Goal: Task Accomplishment & Management: Use online tool/utility

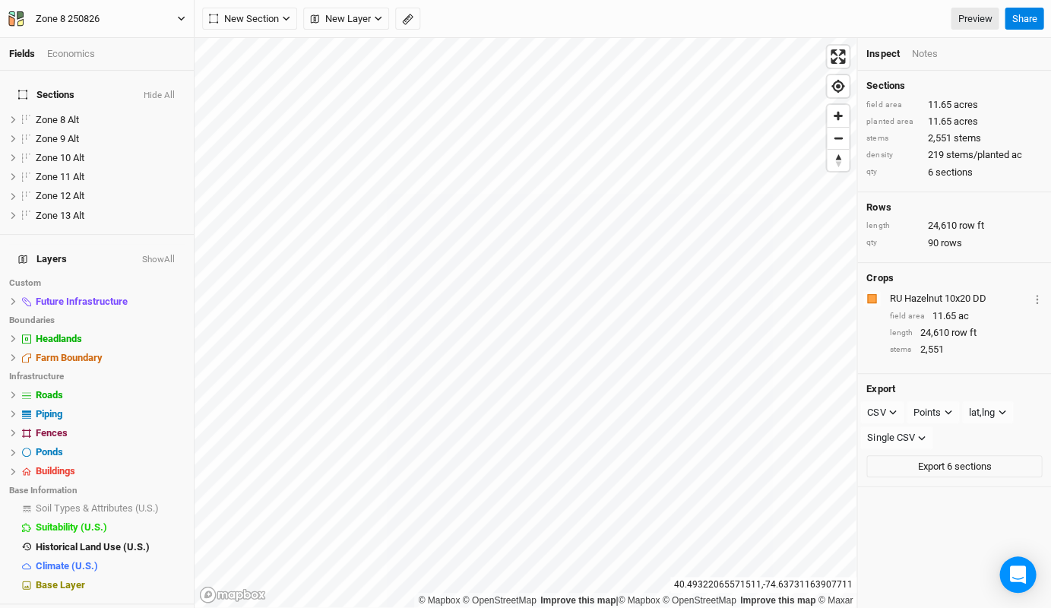
click at [74, 19] on div "Zone 8 250826" at bounding box center [68, 18] width 64 height 15
click at [82, 14] on div "Zone 8 250826" at bounding box center [68, 18] width 64 height 15
click at [61, 17] on input "Zone 8 250826" at bounding box center [98, 19] width 125 height 17
drag, startPoint x: 71, startPoint y: 17, endPoint x: 27, endPoint y: 18, distance: 43.3
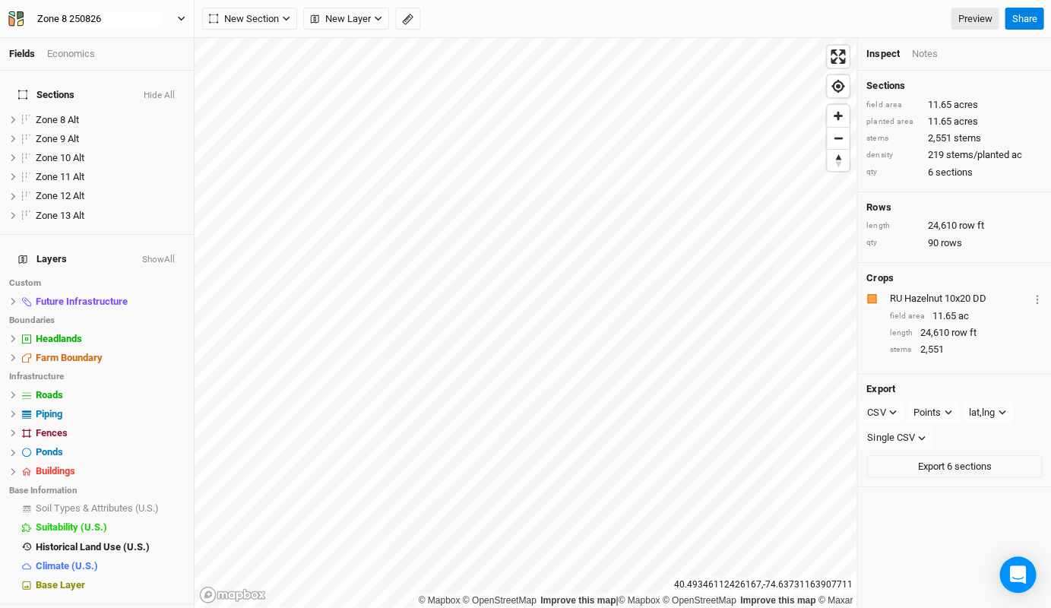
click at [27, 18] on div "Zone 8 250826" at bounding box center [99, 18] width 150 height 15
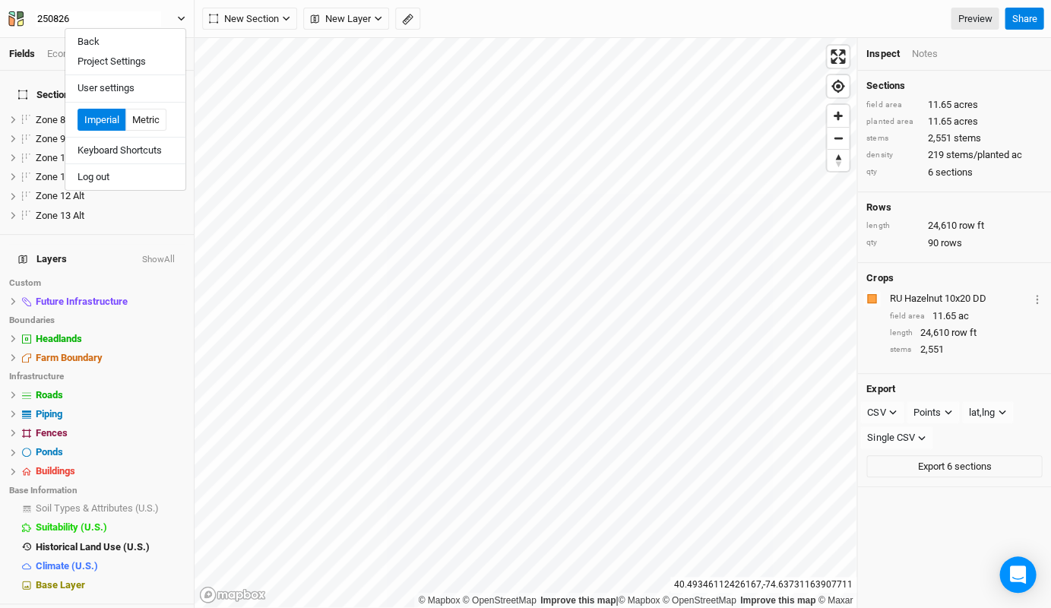
click at [58, 19] on input "250826" at bounding box center [98, 19] width 125 height 17
click at [82, 20] on input "251026" at bounding box center [98, 19] width 125 height 17
click at [96, 18] on button "251002" at bounding box center [97, 19] width 179 height 17
click at [96, 18] on button "251002 F1" at bounding box center [97, 19] width 179 height 17
type input "251002 F1 V3"
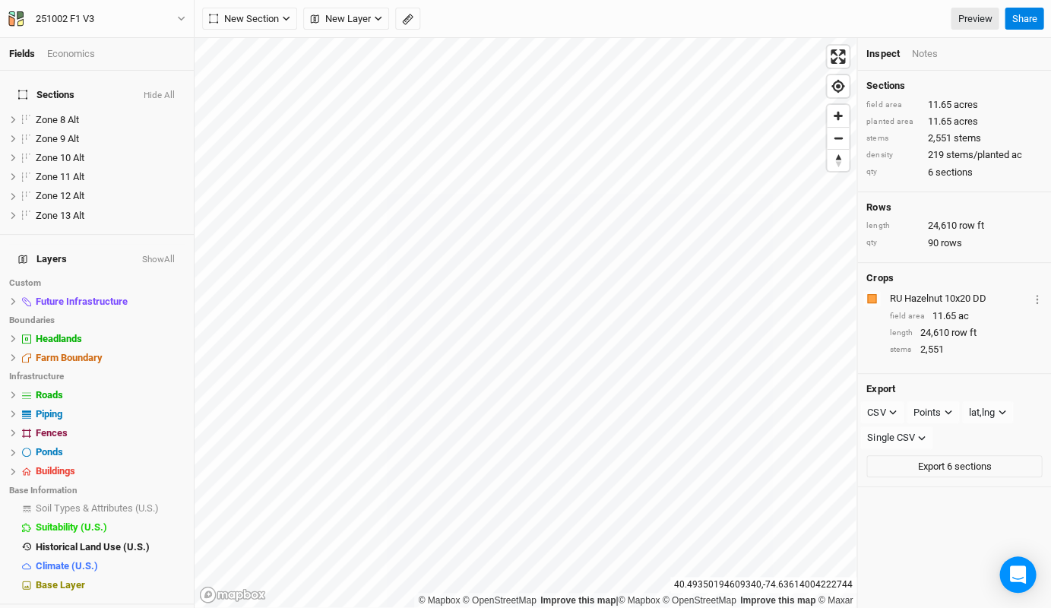
click at [267, 30] on div "New Section Grid Line Keyline Beta Upload New Layer Custom Infrastructure Utili…" at bounding box center [623, 19] width 856 height 38
click at [275, 17] on span "New Section" at bounding box center [244, 18] width 70 height 15
click at [359, 19] on span "New Layer" at bounding box center [340, 18] width 61 height 15
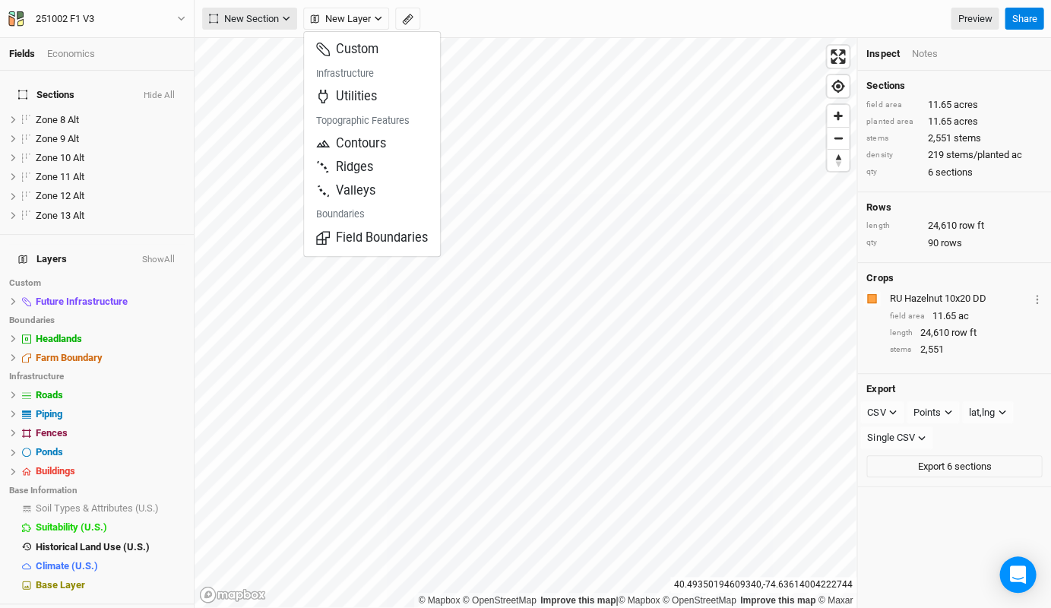
click at [289, 21] on icon "button" at bounding box center [286, 18] width 8 height 8
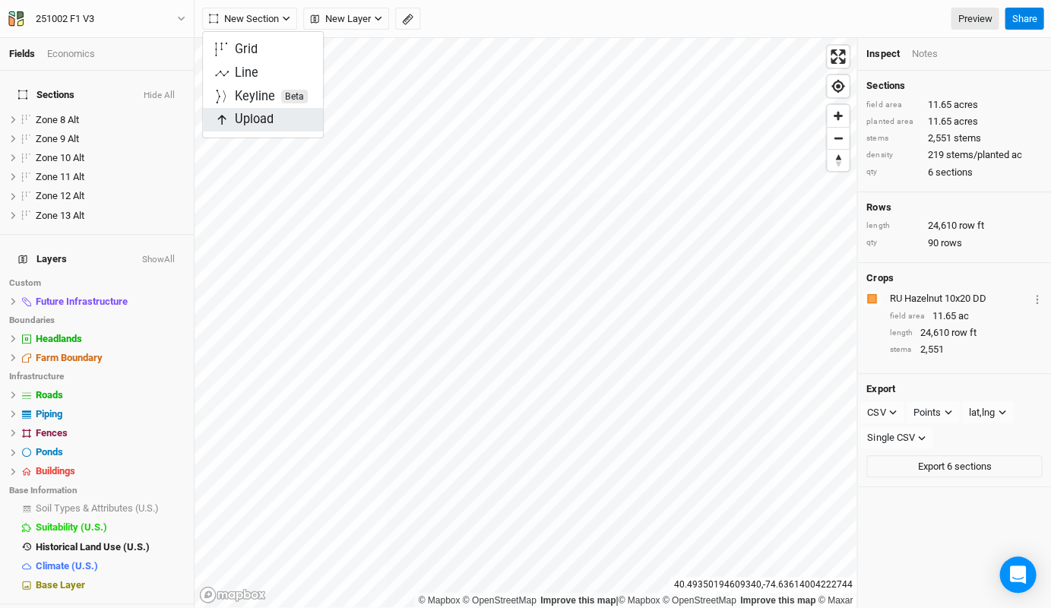
click at [267, 122] on span "Upload" at bounding box center [244, 119] width 59 height 17
click at [252, 91] on div "Keyline Beta" at bounding box center [271, 96] width 73 height 17
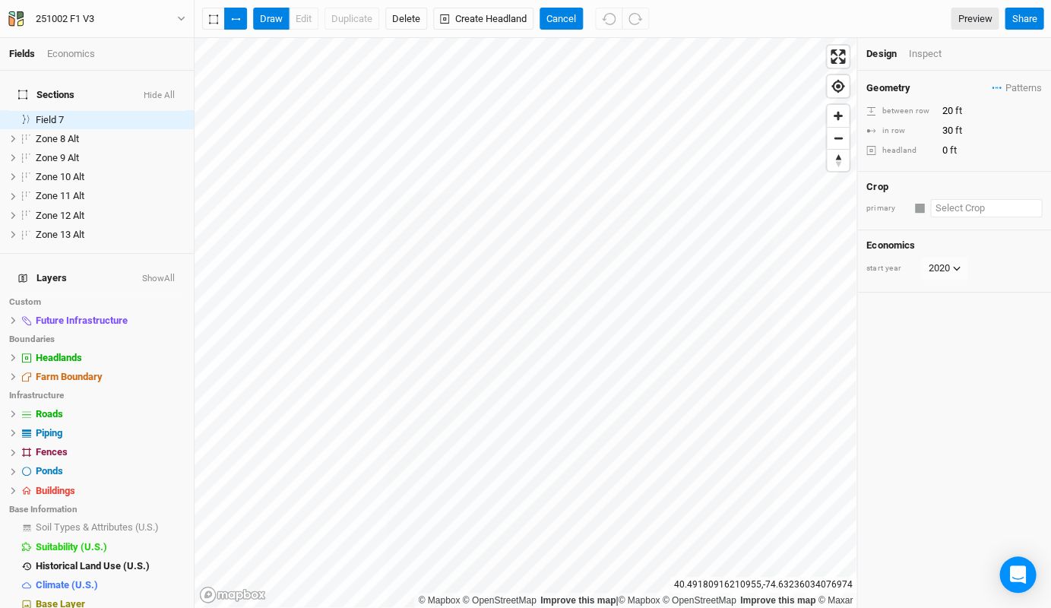
click at [936, 199] on input "text" at bounding box center [986, 208] width 112 height 18
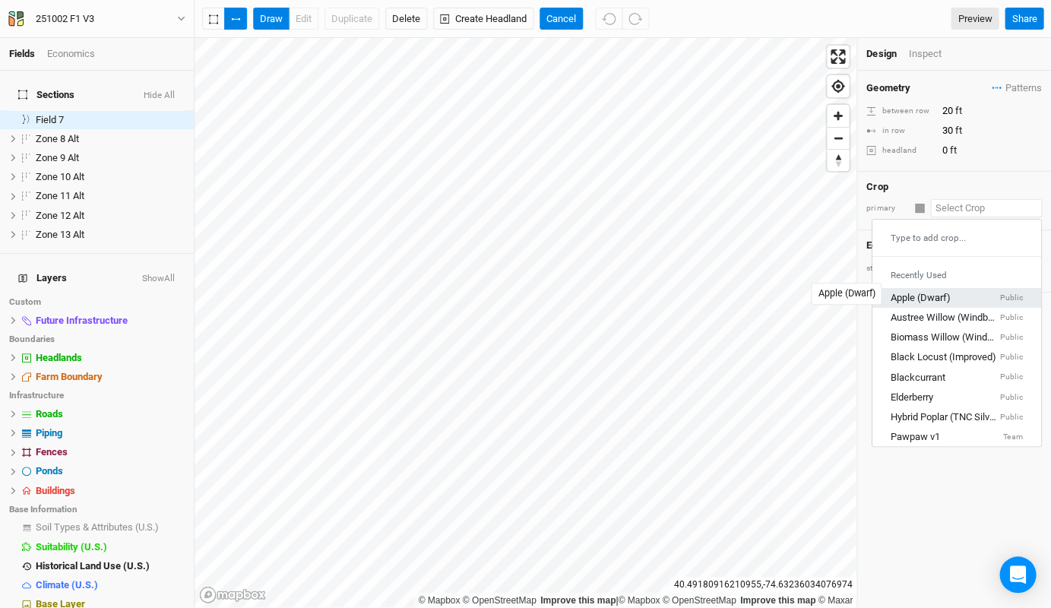
click at [938, 297] on div "Apple (Dwarf)" at bounding box center [921, 298] width 60 height 14
type input "12"
type input "4"
type input "Apple (Dwarf)"
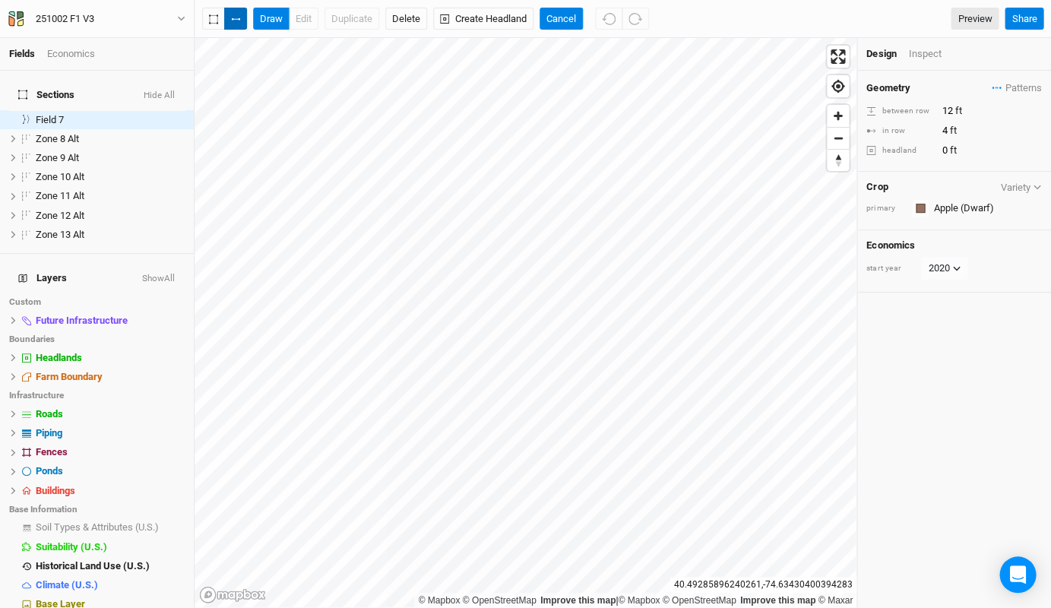
click at [242, 21] on button "button" at bounding box center [235, 19] width 23 height 23
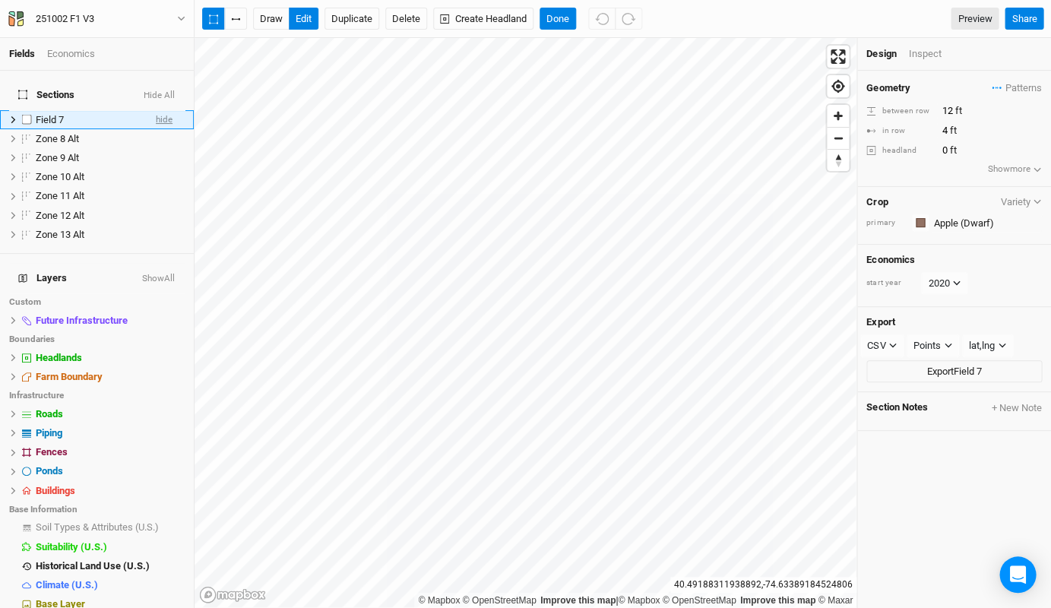
click at [160, 110] on span "hide" at bounding box center [164, 119] width 17 height 19
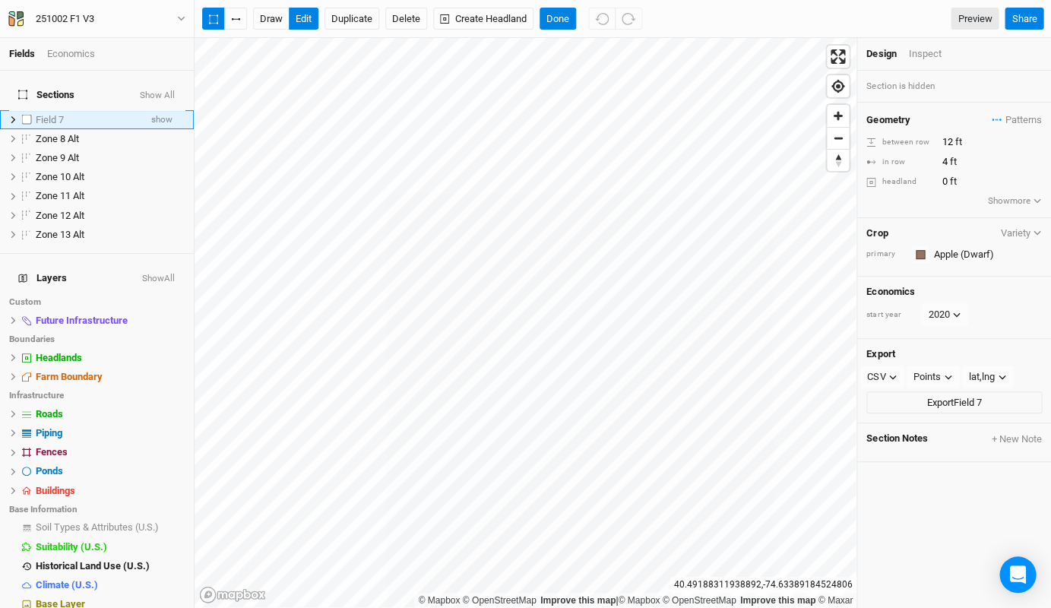
click at [30, 110] on label at bounding box center [26, 119] width 19 height 19
click at [30, 115] on input "checkbox" at bounding box center [27, 120] width 10 height 10
checkbox input "true"
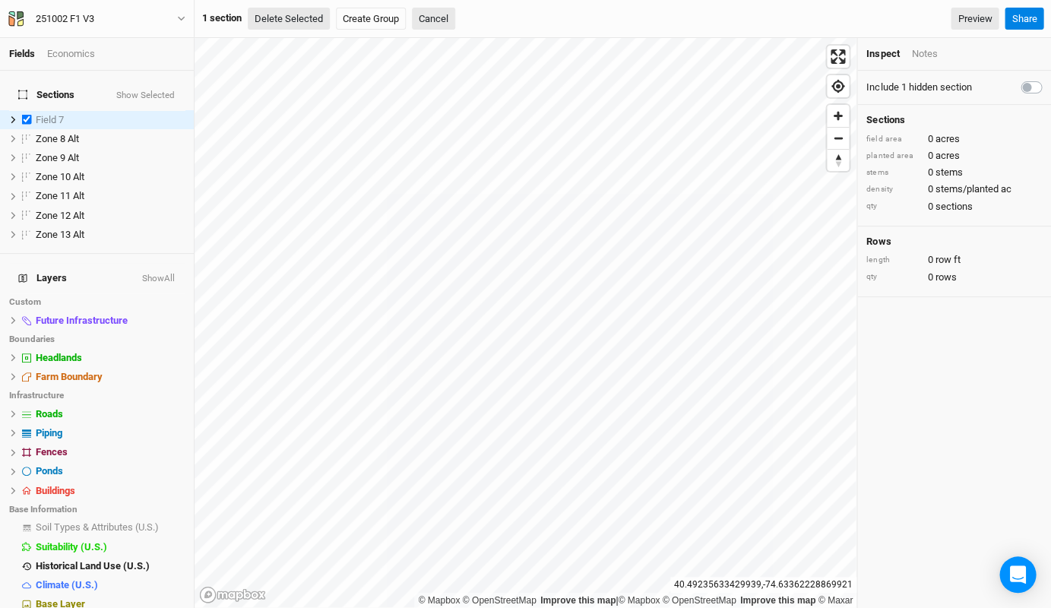
click at [308, 18] on button "Delete Selected" at bounding box center [289, 19] width 82 height 23
click at [480, 16] on button "Confirm" at bounding box center [458, 19] width 47 height 23
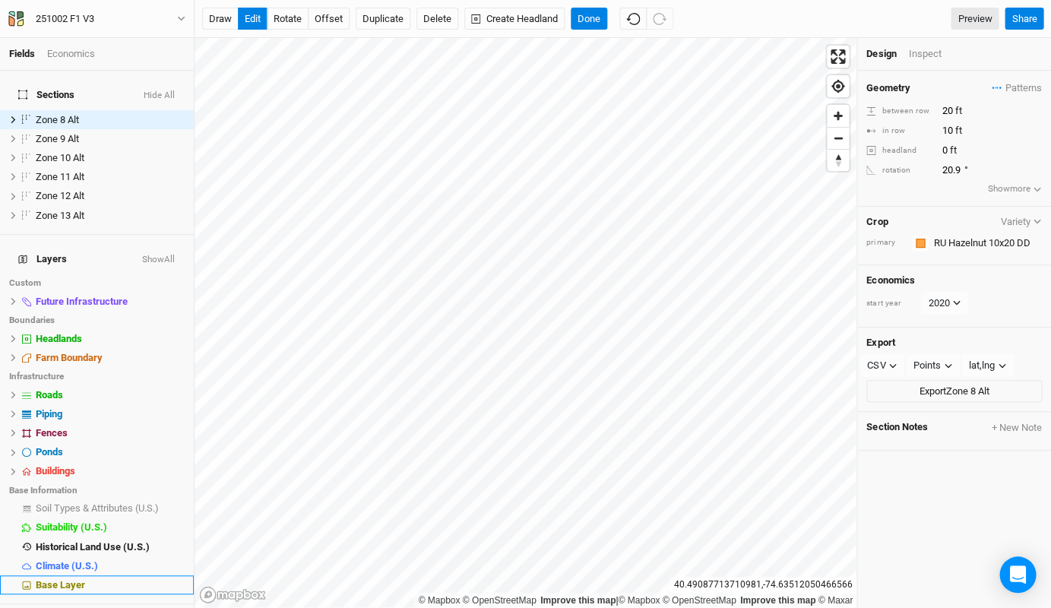
click at [66, 579] on span "Base Layer" at bounding box center [60, 584] width 49 height 11
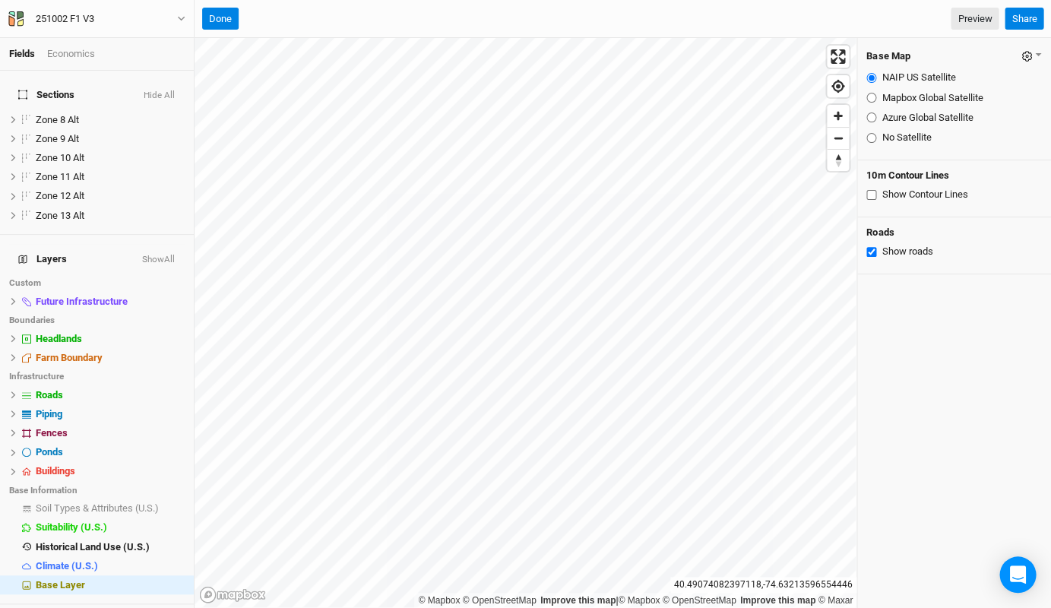
click at [869, 96] on input "Mapbox Global Satellite" at bounding box center [871, 98] width 10 height 10
radio input "true"
click at [871, 116] on input "Azure Global Satellite" at bounding box center [871, 117] width 10 height 10
radio input "true"
click at [870, 99] on input "Mapbox Global Satellite" at bounding box center [871, 98] width 10 height 10
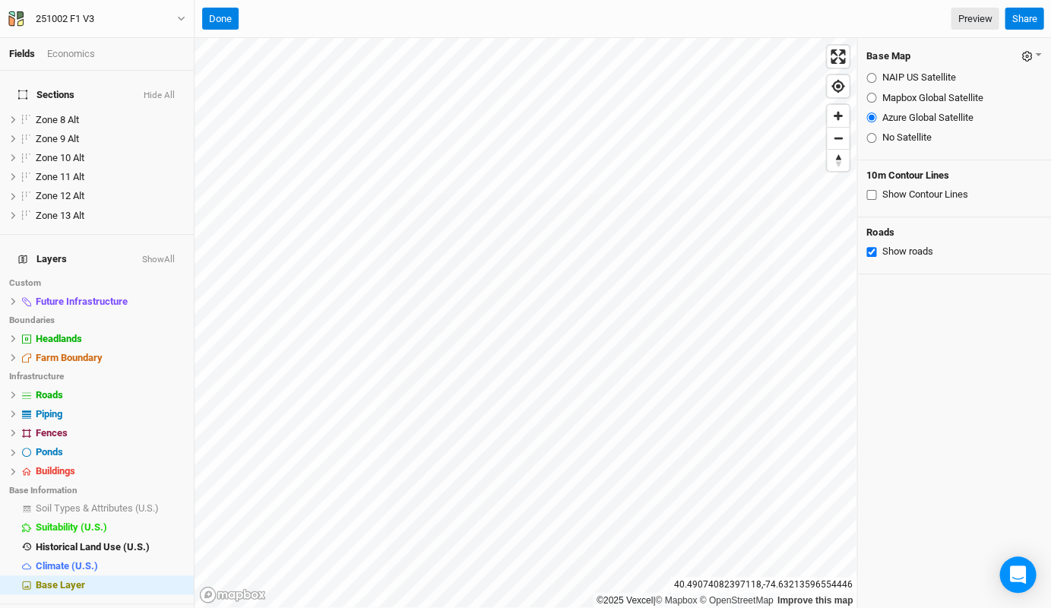
radio input "true"
click at [870, 114] on input "Azure Global Satellite" at bounding box center [871, 117] width 10 height 10
radio input "true"
click at [875, 81] on div "NAIP US Satellite" at bounding box center [954, 78] width 176 height 14
click at [870, 77] on input "NAIP US Satellite" at bounding box center [871, 78] width 10 height 10
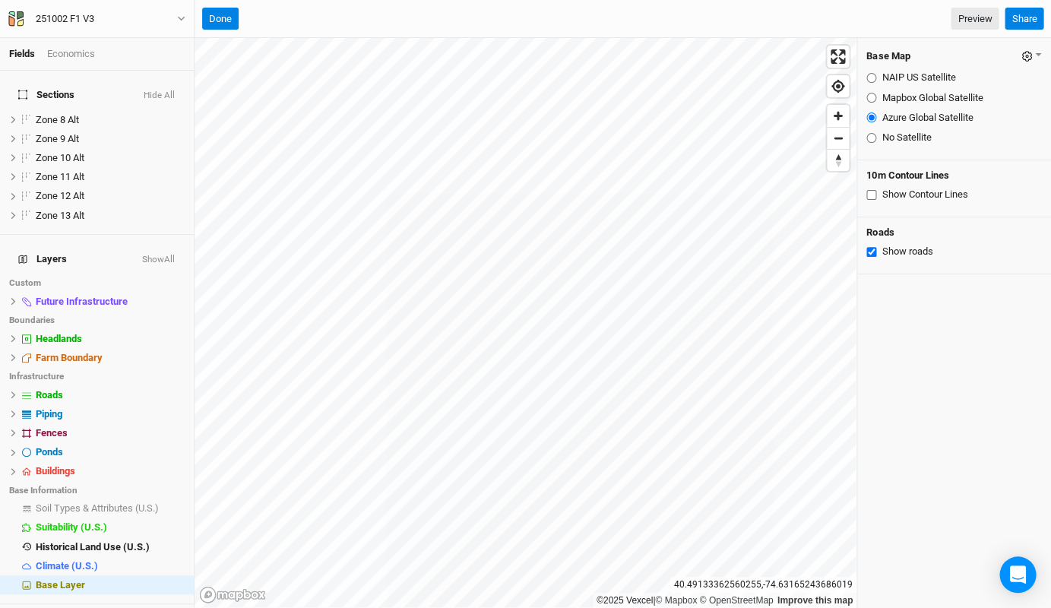
radio input "true"
click at [869, 99] on input "Mapbox Global Satellite" at bounding box center [871, 98] width 10 height 10
radio input "true"
click at [869, 113] on input "Azure Global Satellite" at bounding box center [871, 117] width 10 height 10
radio input "true"
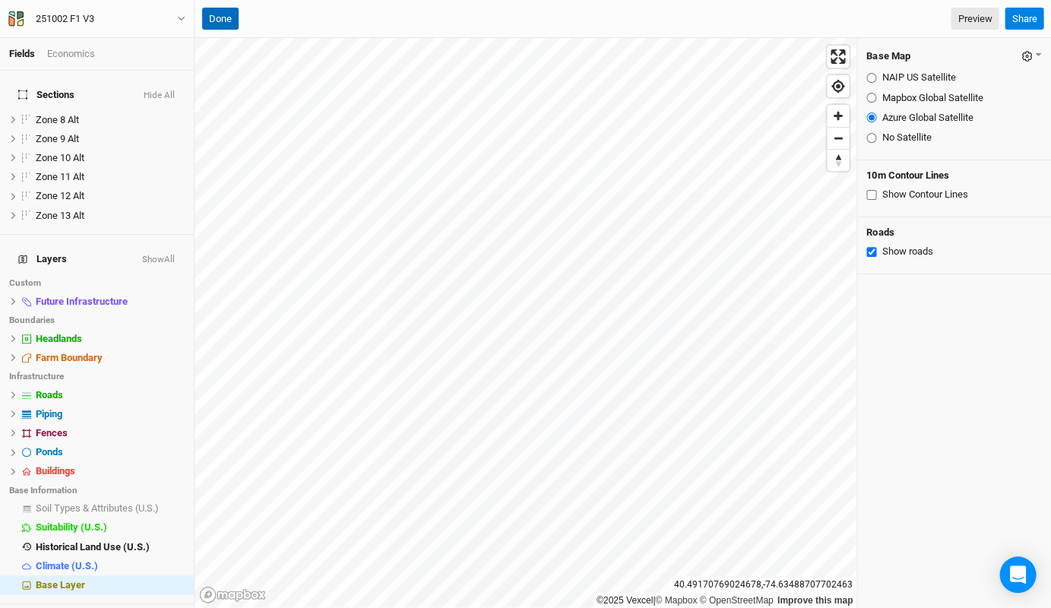
click at [220, 21] on button "Done" at bounding box center [220, 19] width 36 height 23
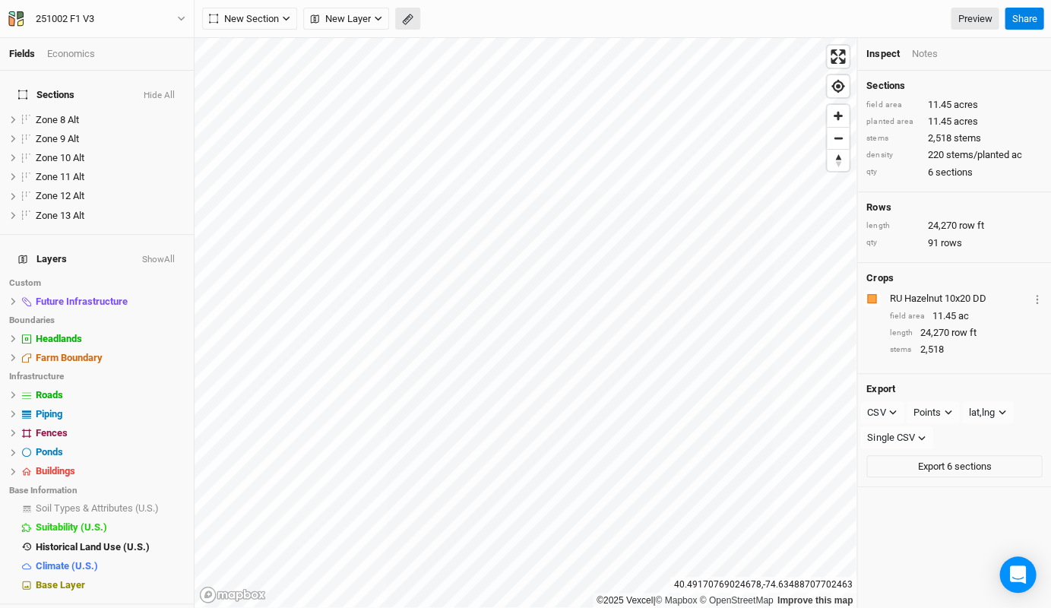
click at [401, 21] on button "button" at bounding box center [407, 19] width 25 height 23
click at [264, 19] on button "Done" at bounding box center [271, 19] width 36 height 23
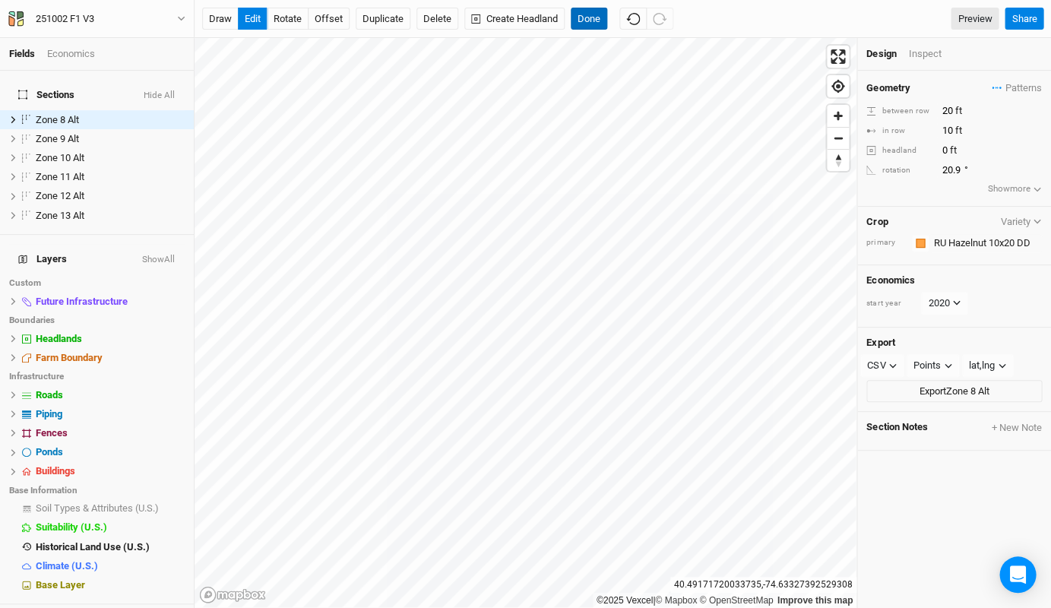
click at [593, 12] on button "Done" at bounding box center [589, 19] width 36 height 23
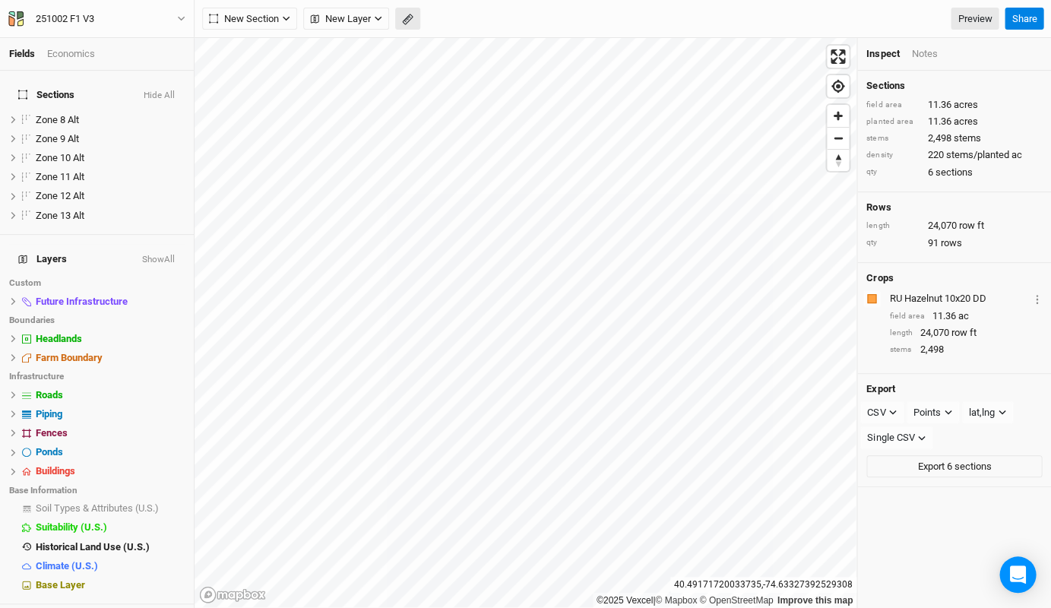
click at [411, 14] on icon "button" at bounding box center [407, 19] width 11 height 11
click at [267, 15] on button "Done" at bounding box center [271, 19] width 36 height 23
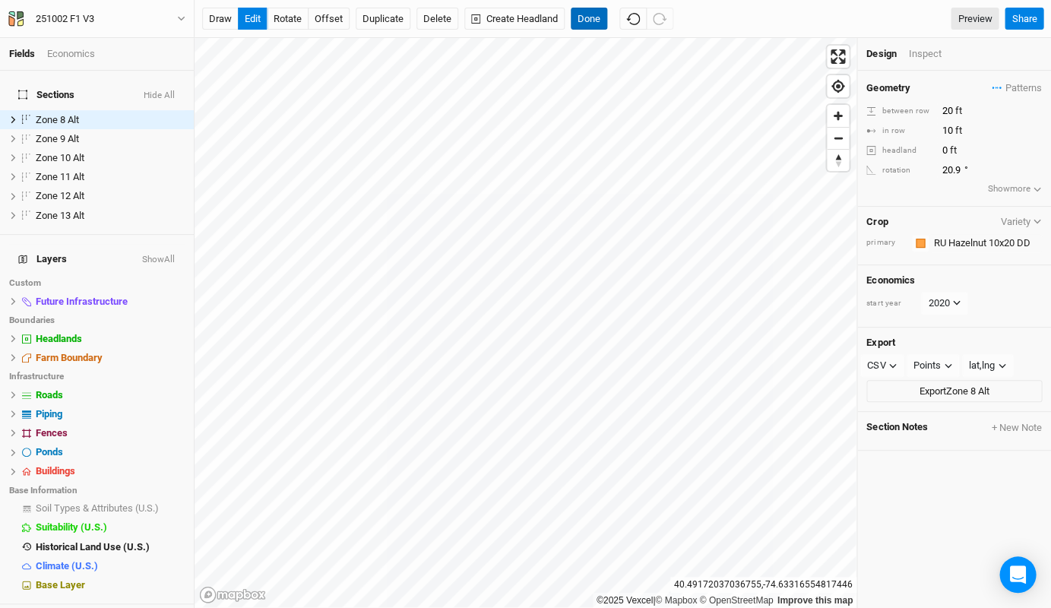
click at [597, 24] on button "Done" at bounding box center [589, 19] width 36 height 23
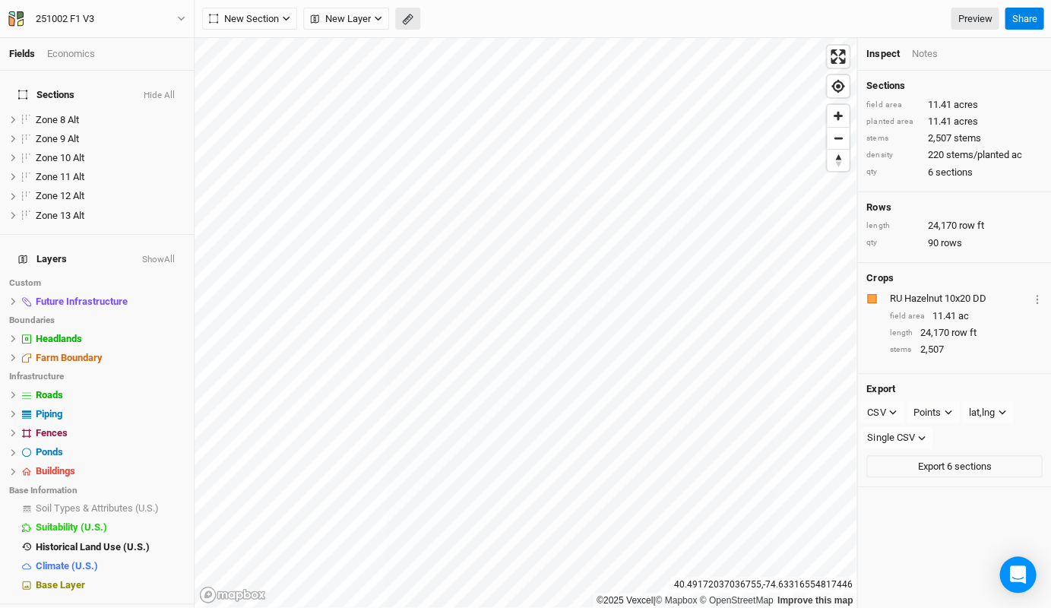
click at [405, 16] on icon "button" at bounding box center [407, 19] width 11 height 11
click at [274, 26] on button "Done" at bounding box center [271, 19] width 36 height 23
click at [402, 16] on icon "button" at bounding box center [407, 19] width 11 height 11
click at [274, 19] on button "Done" at bounding box center [271, 19] width 36 height 23
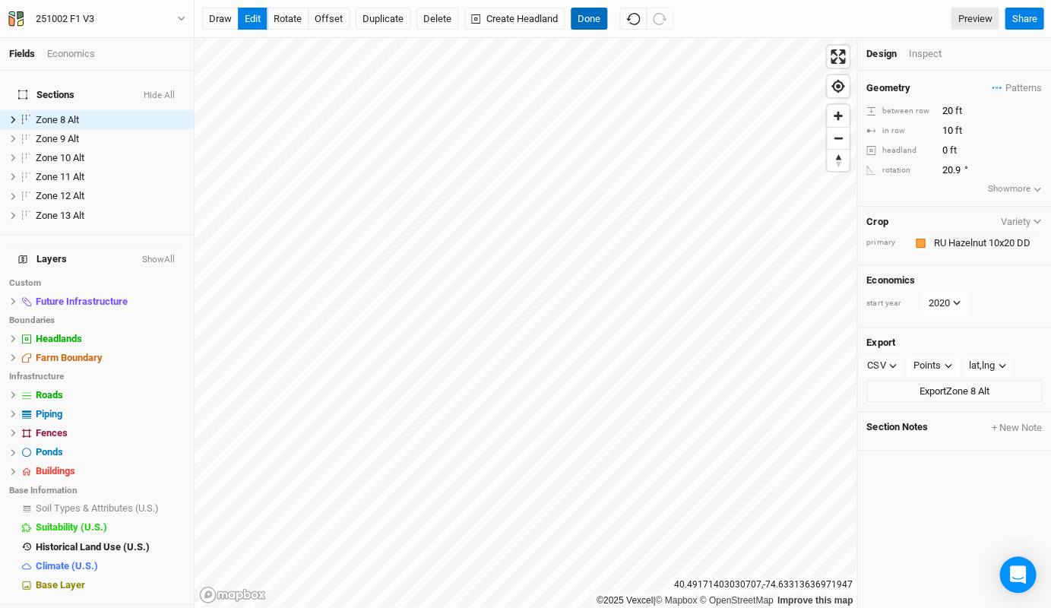
click at [594, 21] on button "Done" at bounding box center [589, 19] width 36 height 23
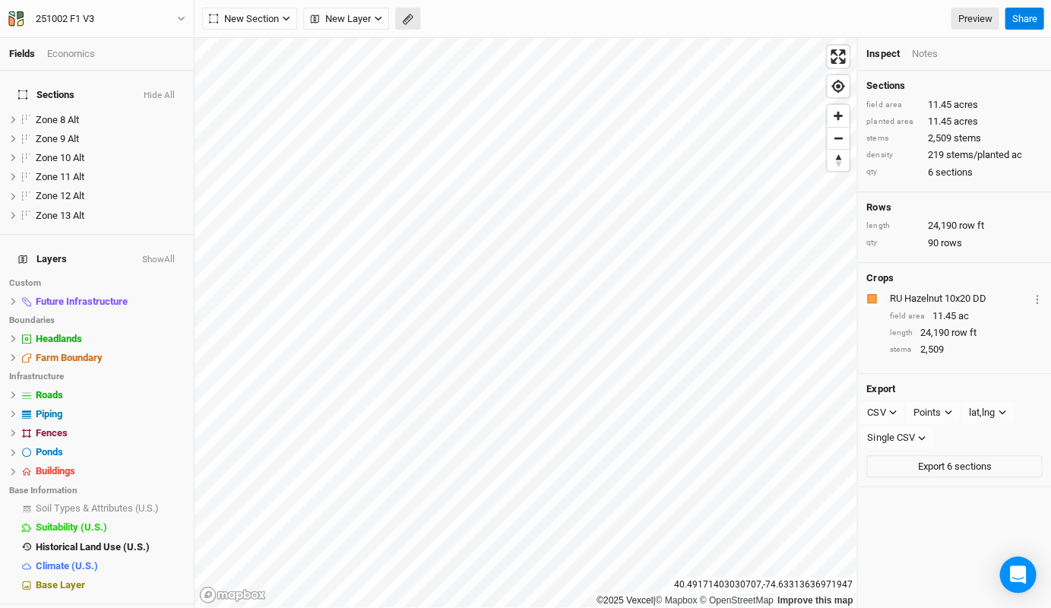
click at [408, 19] on icon "button" at bounding box center [407, 19] width 11 height 11
click at [265, 6] on div "Done Distance : 594 ft Preview Share" at bounding box center [623, 19] width 856 height 38
click at [271, 24] on button "Done" at bounding box center [271, 19] width 36 height 23
click at [407, 18] on icon "button" at bounding box center [407, 19] width 6 height 6
click at [261, 14] on button "Done" at bounding box center [271, 19] width 36 height 23
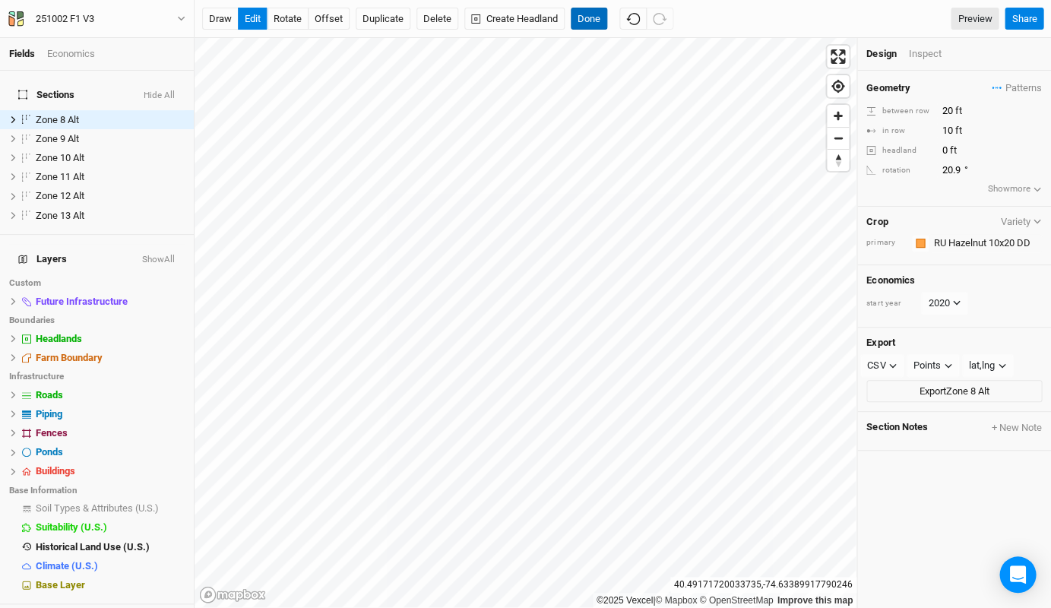
click at [599, 19] on button "Done" at bounding box center [589, 19] width 36 height 23
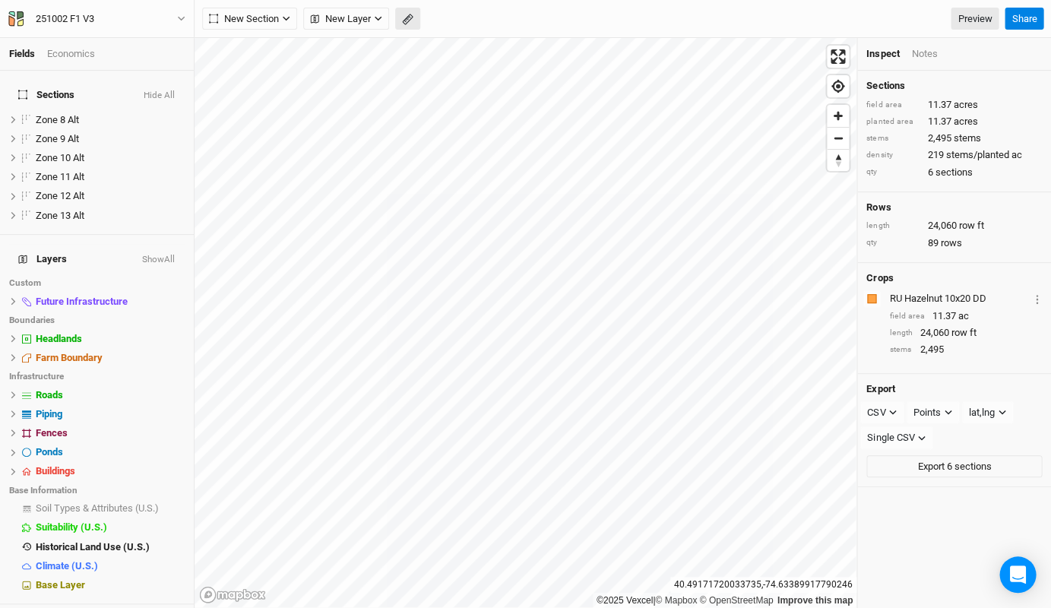
click at [407, 14] on icon "button" at bounding box center [407, 19] width 11 height 11
click at [267, 15] on button "Done" at bounding box center [271, 19] width 36 height 23
click at [400, 18] on button "button" at bounding box center [407, 19] width 25 height 23
click at [271, 12] on button "Done" at bounding box center [271, 19] width 36 height 23
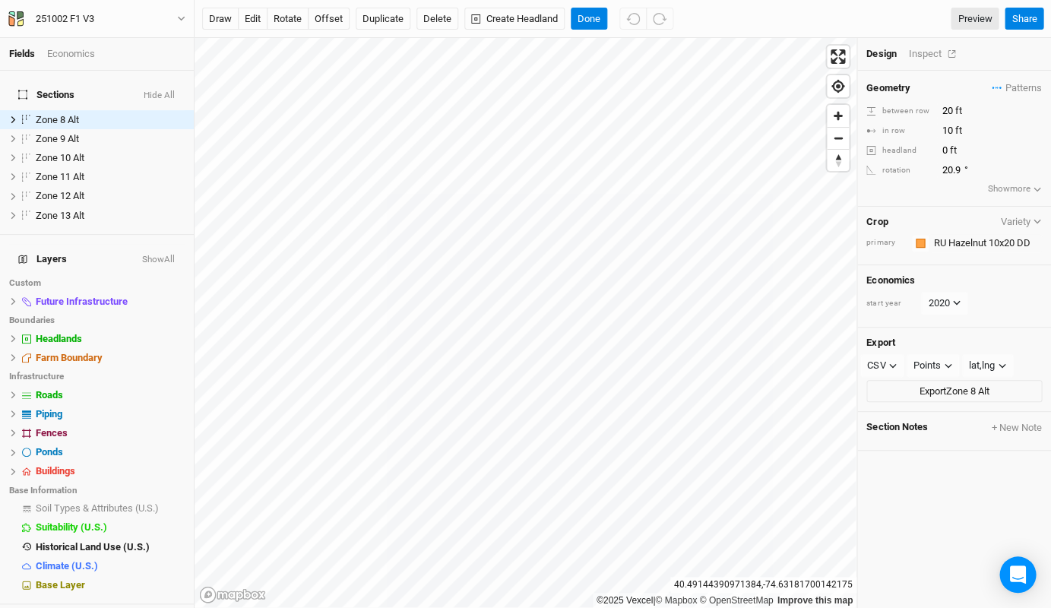
click at [925, 49] on div "Inspect" at bounding box center [935, 54] width 54 height 14
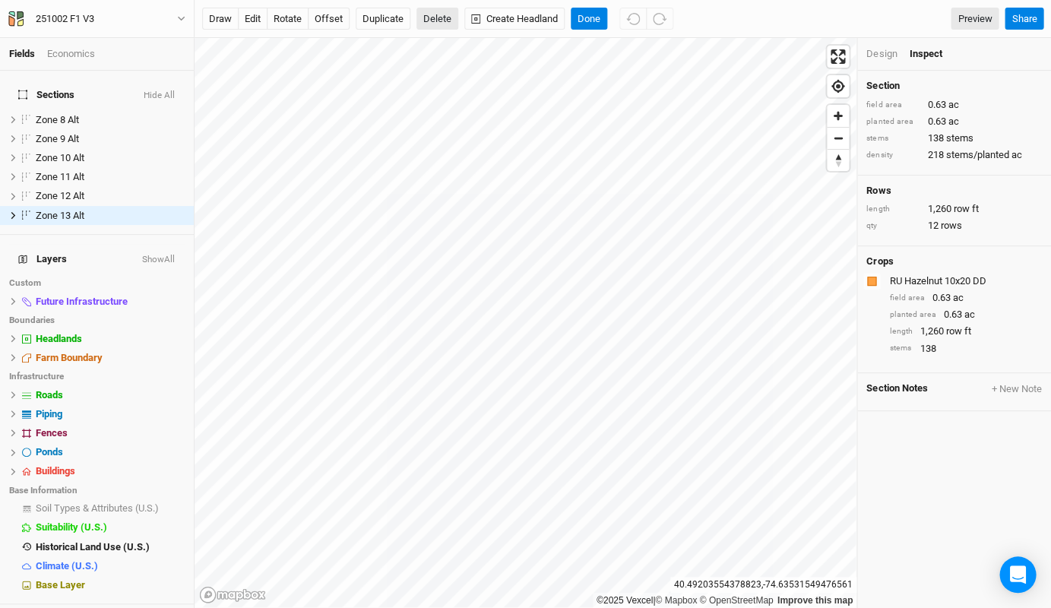
click at [435, 18] on button "Delete" at bounding box center [437, 19] width 42 height 23
click at [483, 15] on button "Confirm" at bounding box center [468, 19] width 47 height 23
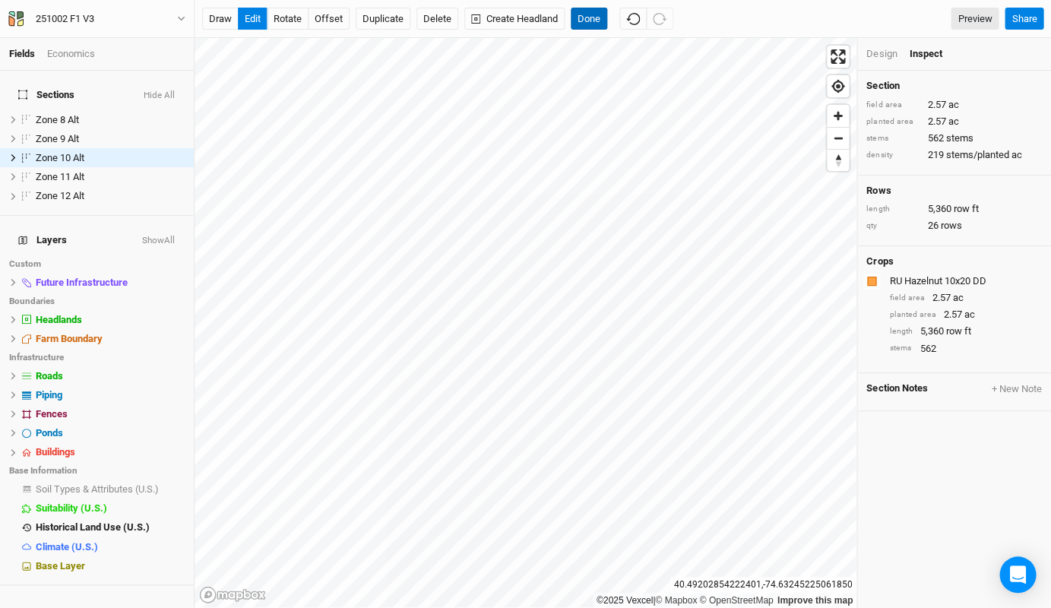
click at [596, 14] on button "Done" at bounding box center [589, 19] width 36 height 23
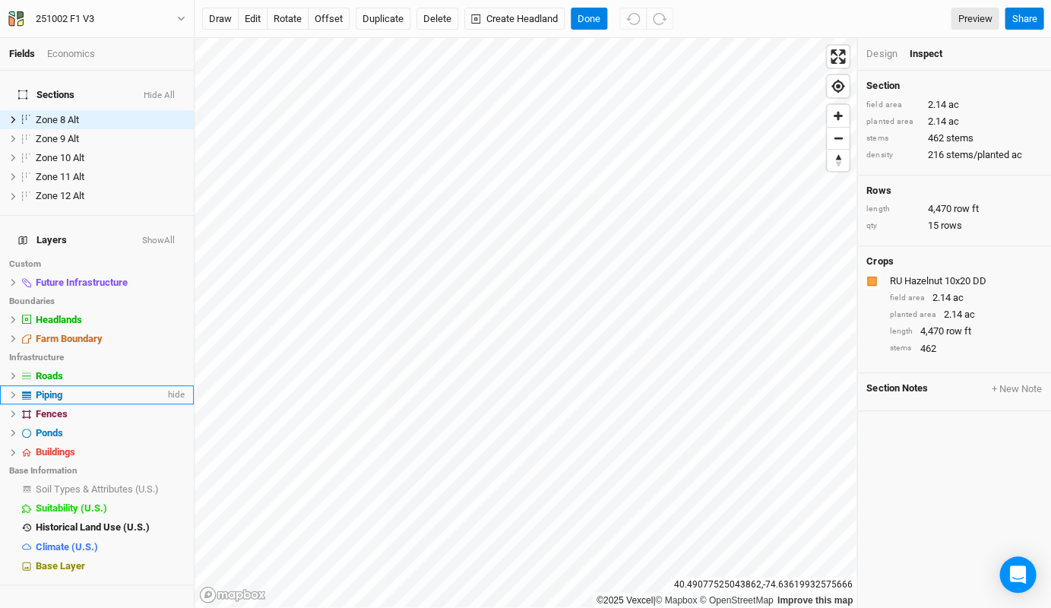
click at [71, 389] on div "Piping" at bounding box center [100, 395] width 129 height 12
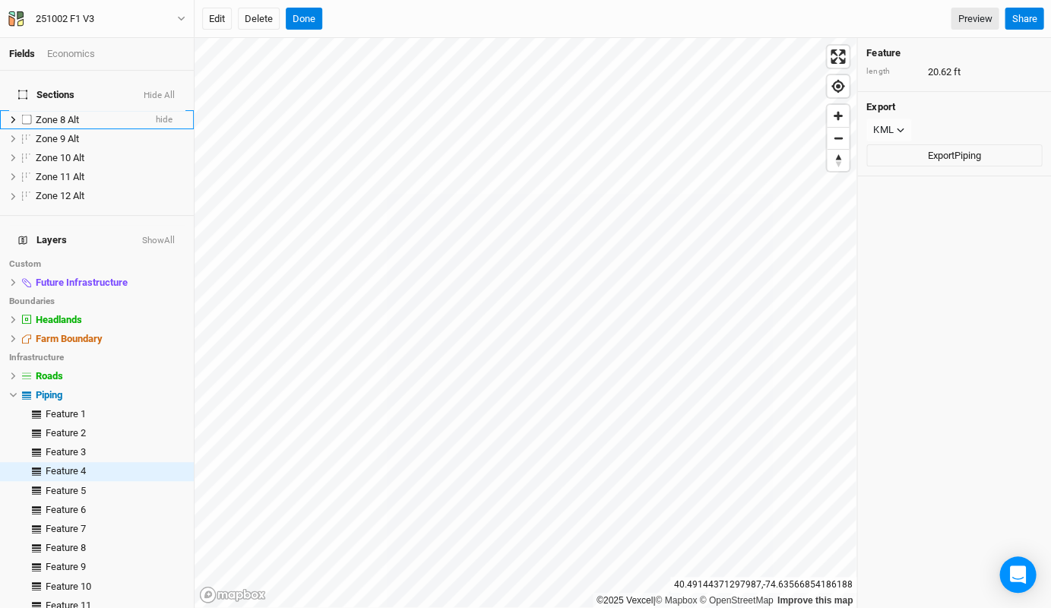
click at [56, 114] on span "Zone 8 Alt" at bounding box center [57, 119] width 43 height 11
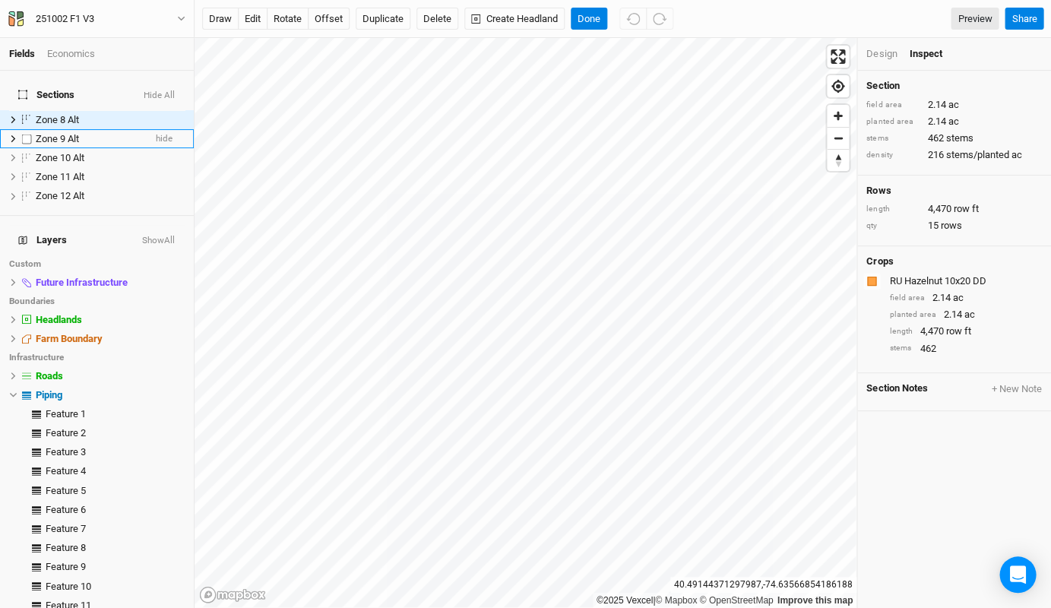
click at [57, 133] on span "Zone 9 Alt" at bounding box center [57, 138] width 43 height 11
click at [115, 114] on div "Zone 8 Alt" at bounding box center [90, 120] width 108 height 12
click at [110, 133] on div "Zone 9 Alt" at bounding box center [90, 139] width 108 height 12
click at [106, 114] on div "Zone 8 Alt" at bounding box center [90, 120] width 108 height 12
click at [293, 27] on button "rotate" at bounding box center [288, 19] width 42 height 23
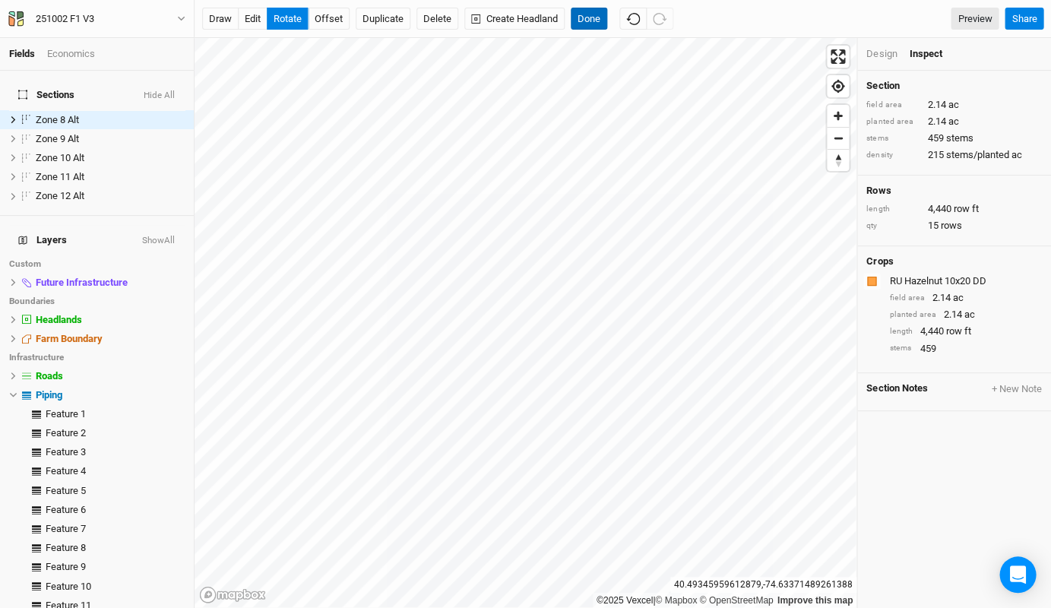
click at [596, 14] on button "Done" at bounding box center [589, 19] width 36 height 23
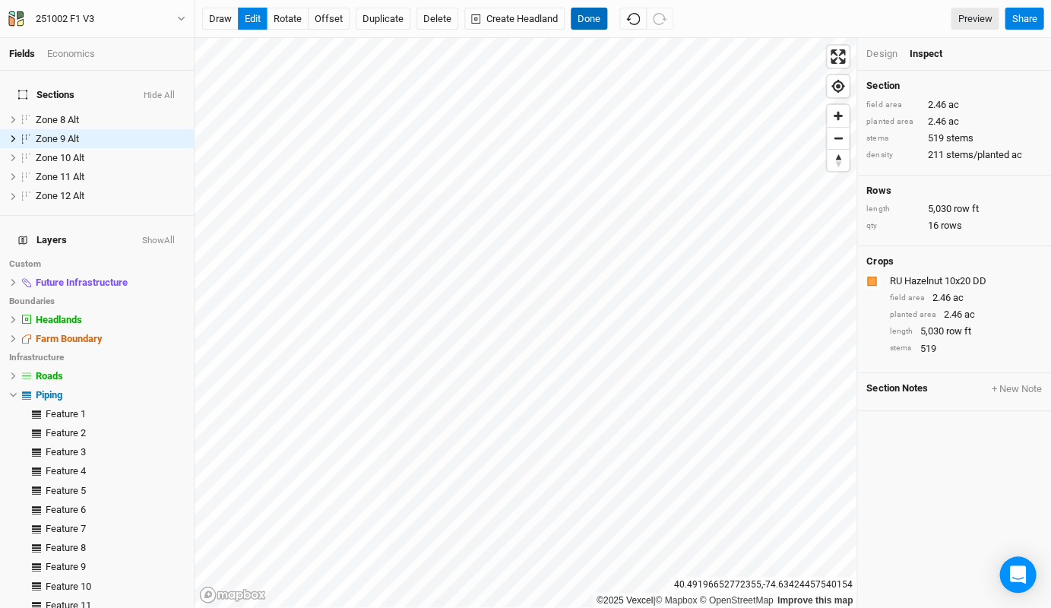
click at [590, 14] on button "Done" at bounding box center [589, 19] width 36 height 23
click at [590, 15] on button "Done" at bounding box center [589, 19] width 36 height 23
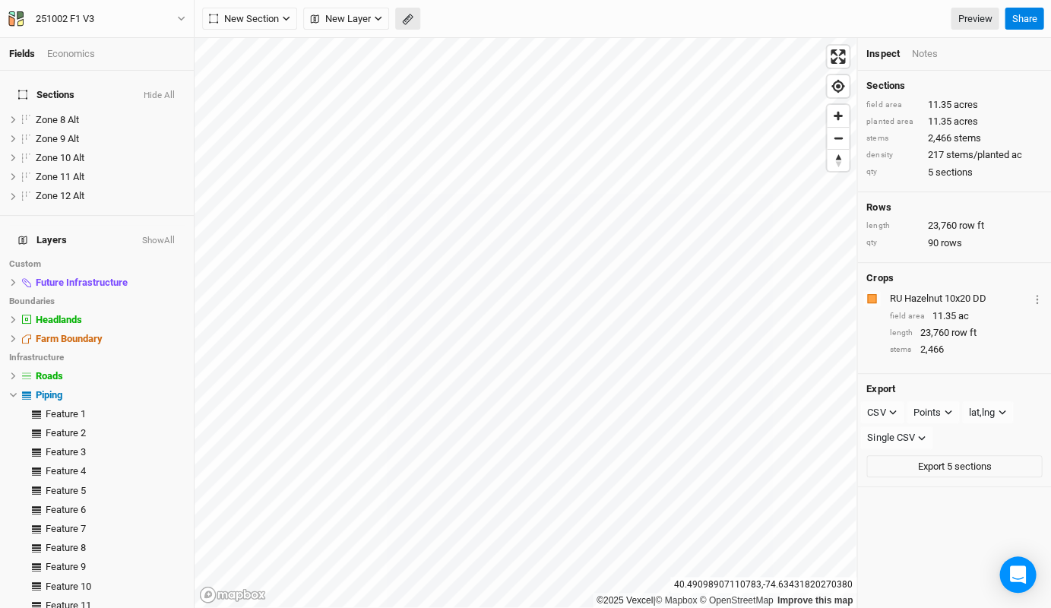
click at [405, 21] on icon "button" at bounding box center [407, 19] width 6 height 6
click at [271, 17] on button "Done" at bounding box center [271, 19] width 36 height 23
click at [416, 19] on button "button" at bounding box center [407, 19] width 25 height 23
click at [277, 24] on button "Done" at bounding box center [271, 19] width 36 height 23
click at [408, 21] on icon "button" at bounding box center [407, 19] width 11 height 11
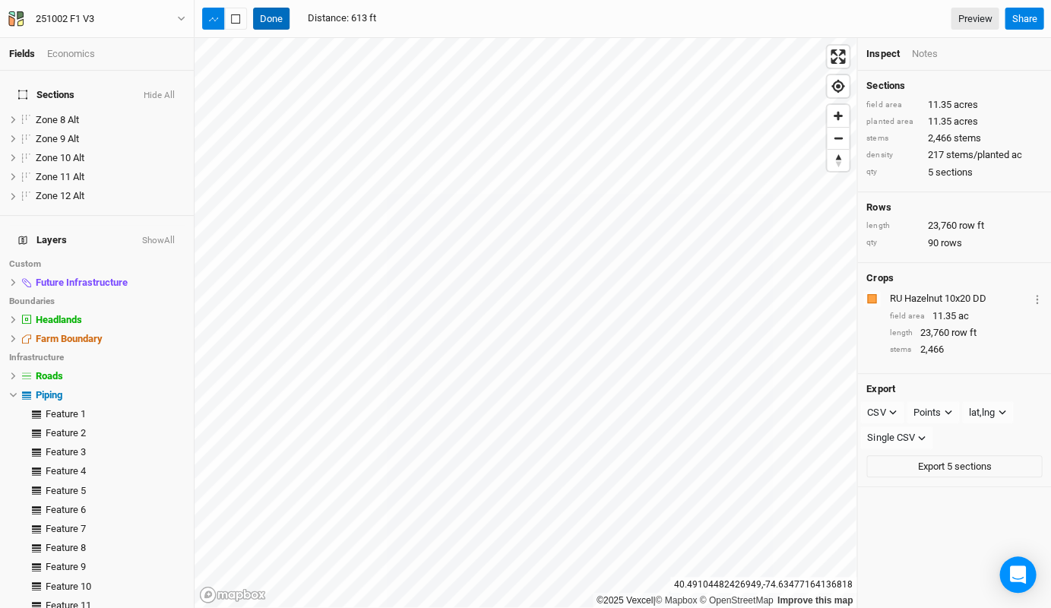
click at [272, 24] on button "Done" at bounding box center [271, 19] width 36 height 23
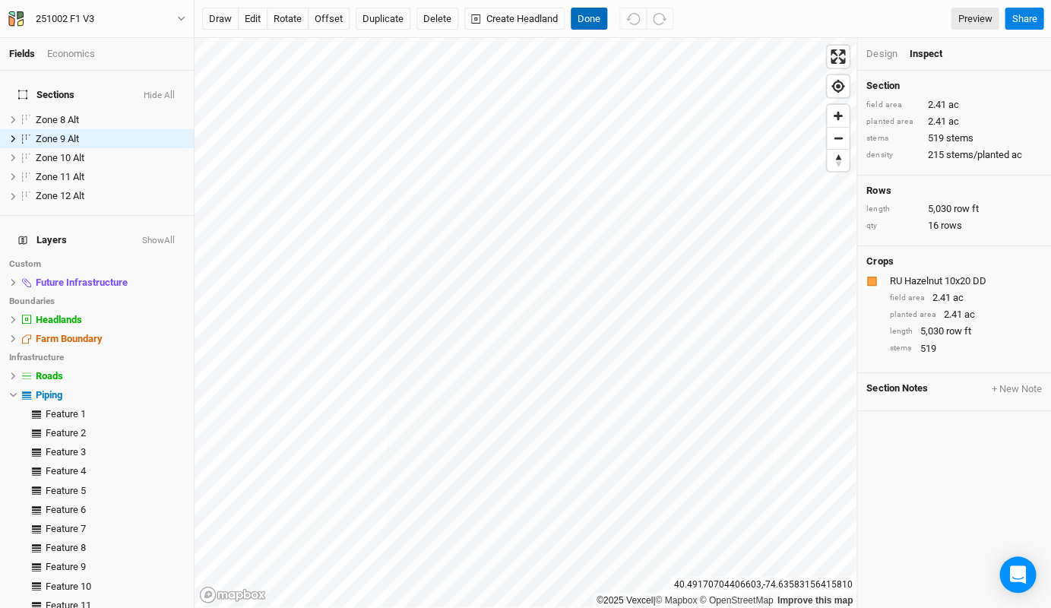
click at [587, 20] on button "Done" at bounding box center [589, 19] width 36 height 23
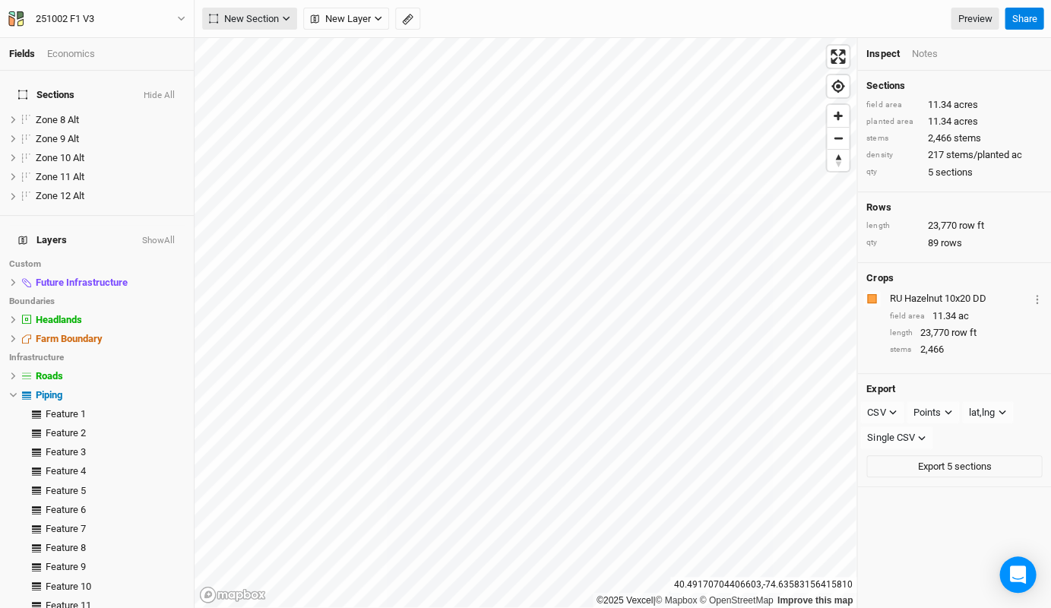
click at [271, 11] on button "New Section" at bounding box center [249, 19] width 95 height 23
click at [267, 43] on button "Grid" at bounding box center [263, 50] width 120 height 24
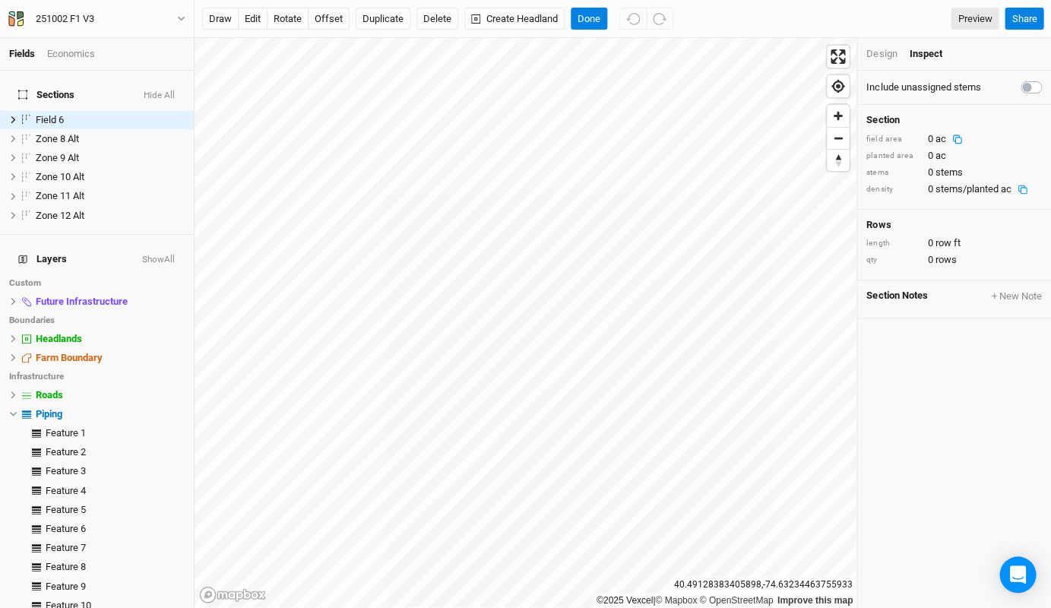
click at [889, 59] on div "Design" at bounding box center [881, 54] width 30 height 14
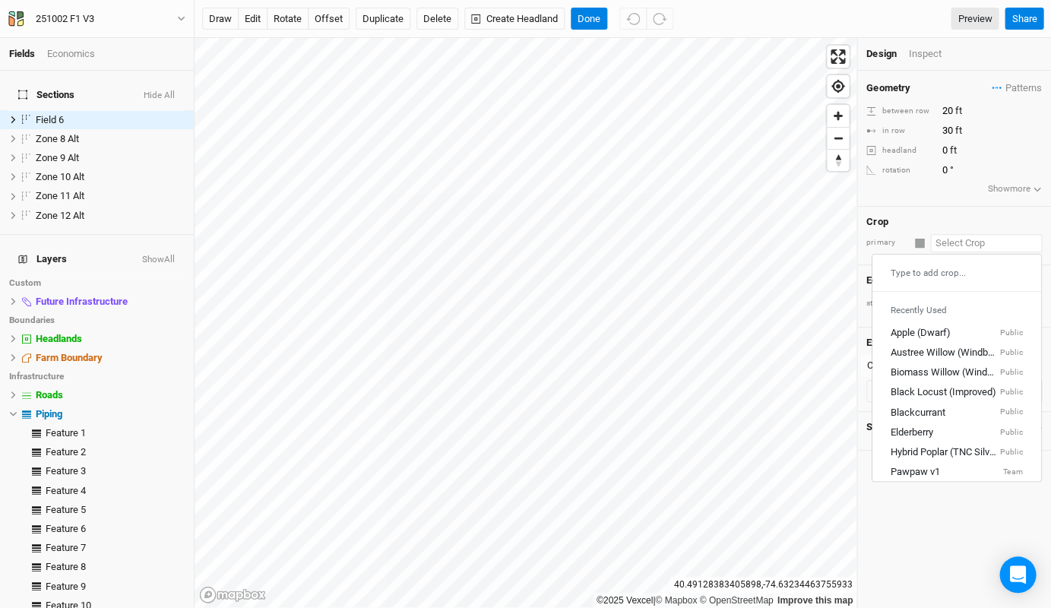
click at [965, 237] on input "text" at bounding box center [986, 243] width 112 height 18
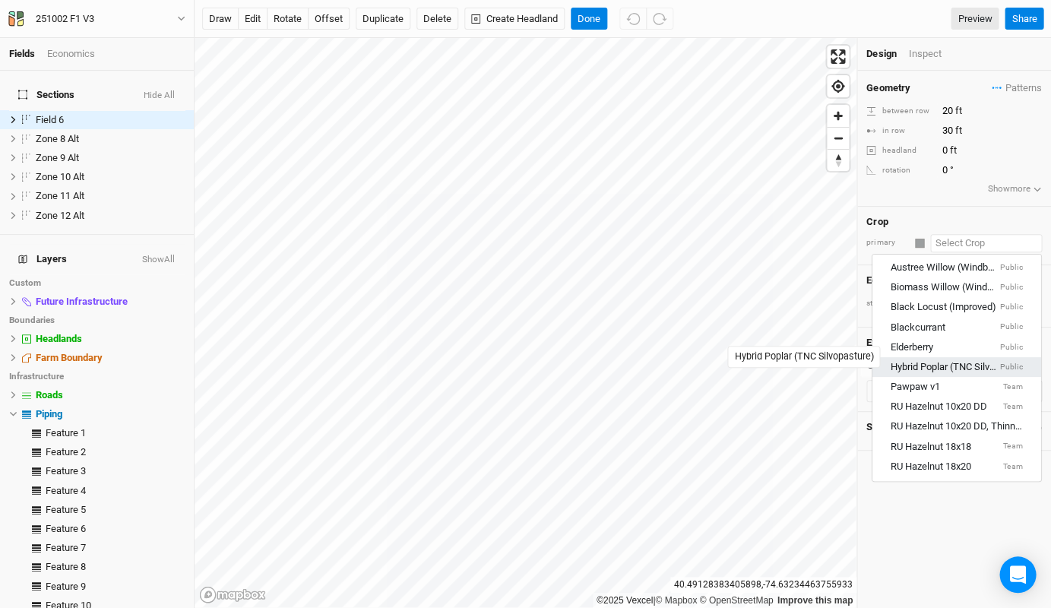
scroll to position [95, 0]
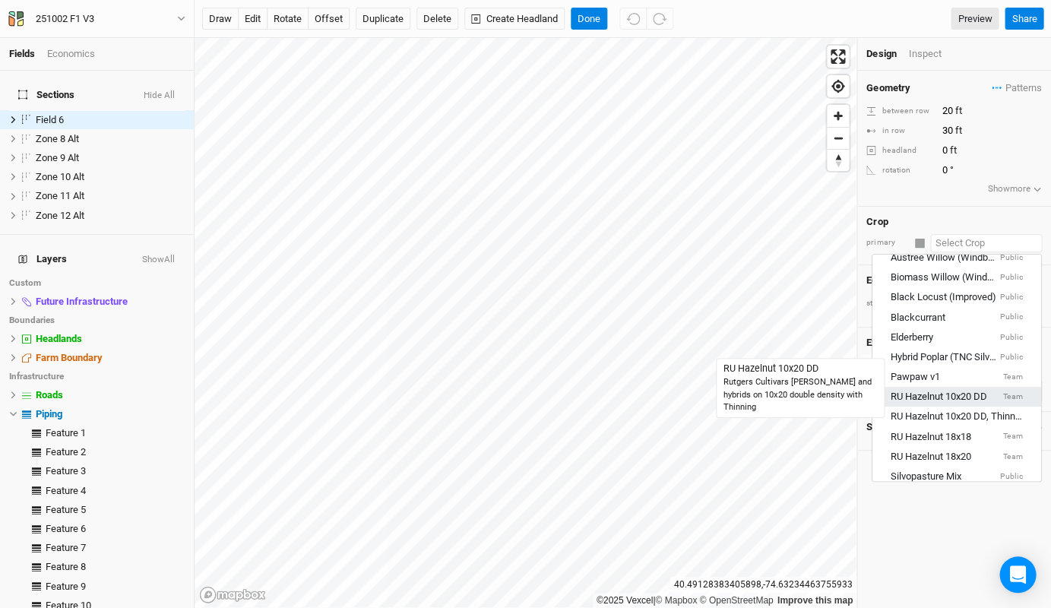
click at [963, 391] on div "RU Hazelnut 10x20 DD" at bounding box center [939, 397] width 96 height 14
type input "10"
type input "RU Hazelnut 10x20 DD"
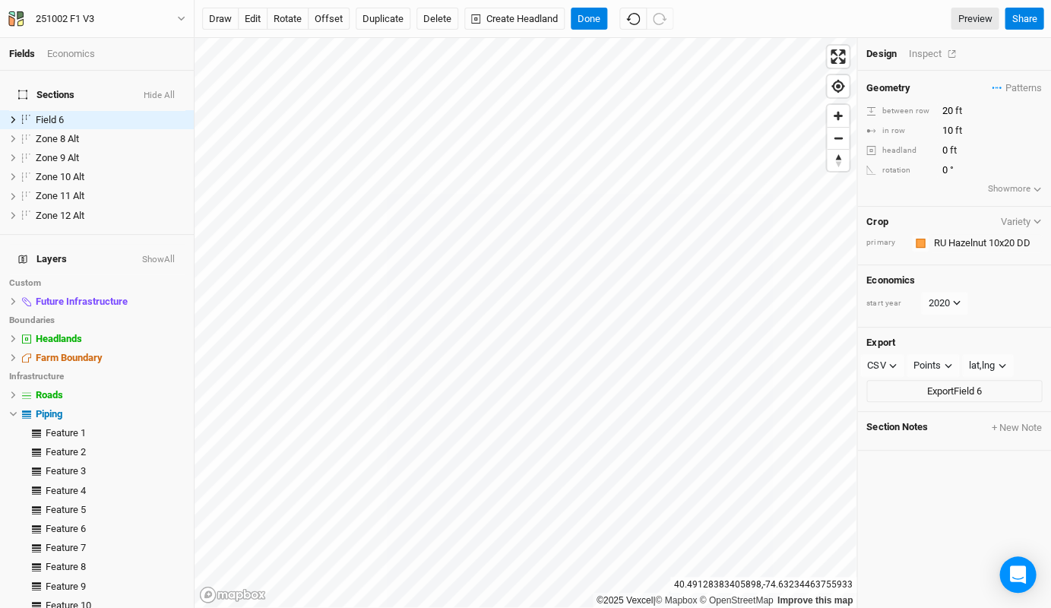
click at [918, 56] on div "Inspect" at bounding box center [935, 54] width 54 height 14
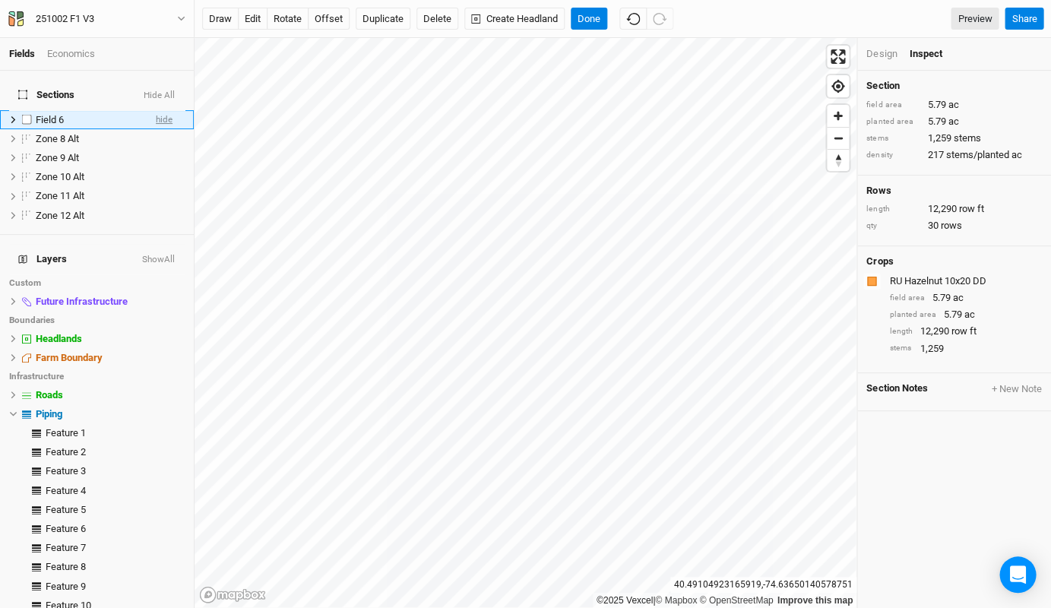
click at [167, 110] on span "hide" at bounding box center [164, 119] width 17 height 19
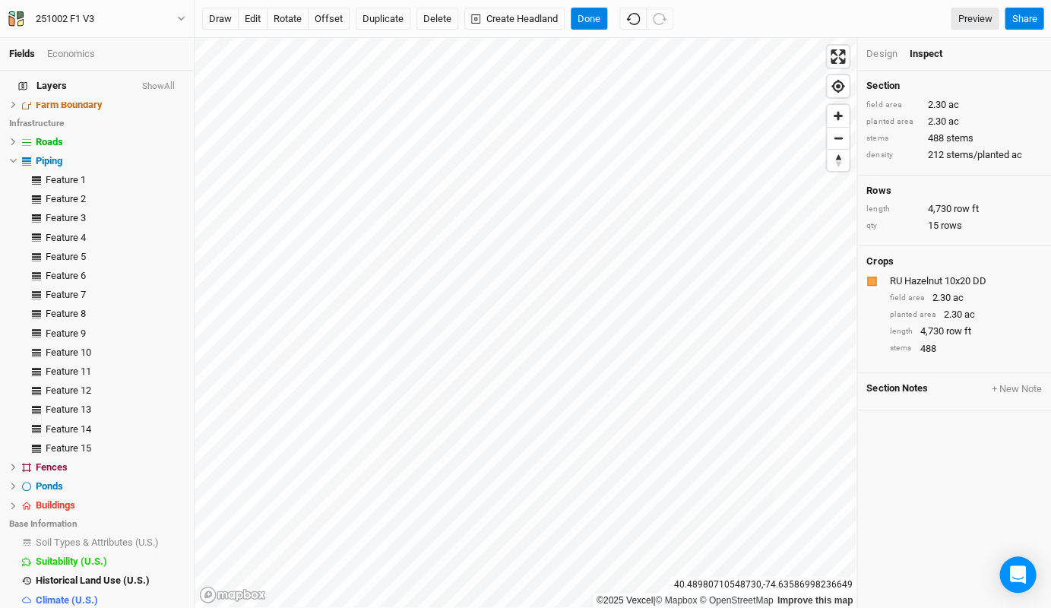
scroll to position [252, 0]
click at [59, 607] on span "Base Layer" at bounding box center [60, 619] width 49 height 11
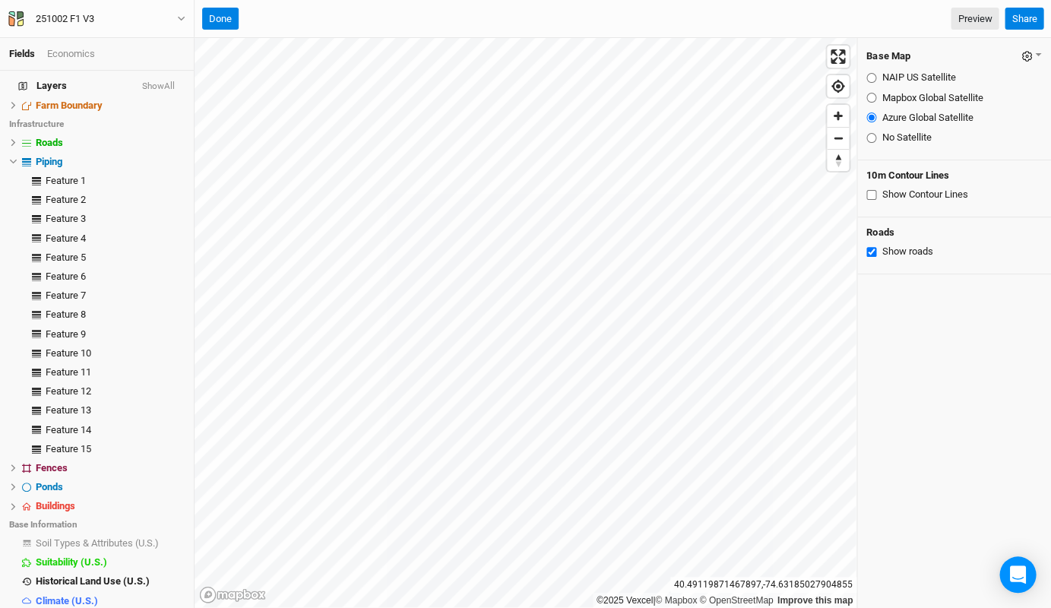
click at [867, 95] on input "Mapbox Global Satellite" at bounding box center [871, 98] width 10 height 10
radio input "true"
click at [869, 78] on input "NAIP US Satellite" at bounding box center [871, 78] width 10 height 10
radio input "true"
click at [869, 97] on input "Mapbox Global Satellite" at bounding box center [871, 98] width 10 height 10
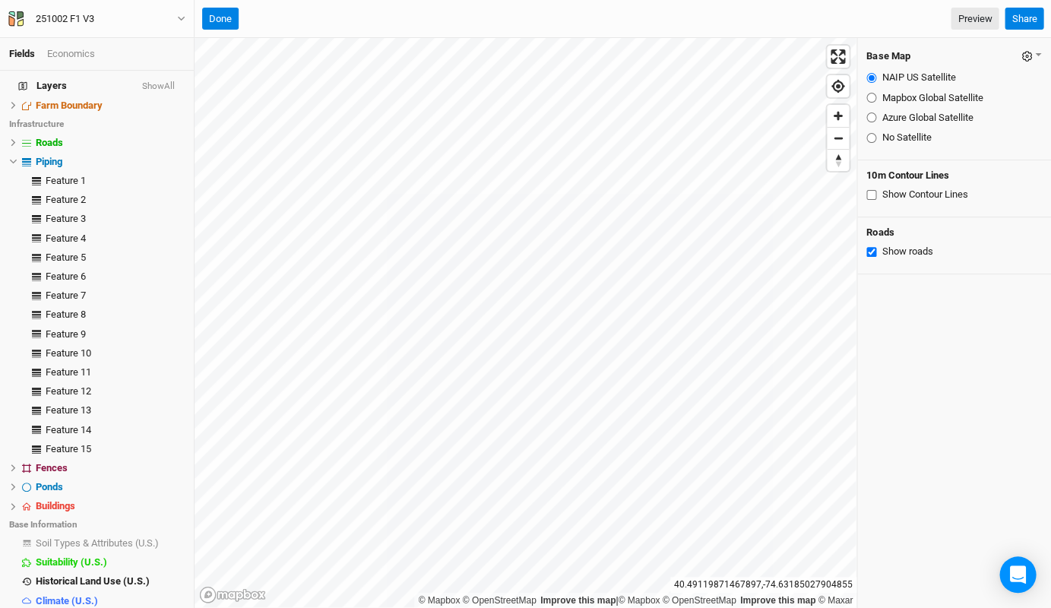
radio input "true"
click at [868, 114] on input "Azure Global Satellite" at bounding box center [871, 117] width 10 height 10
radio input "true"
click at [58, 156] on span "Piping" at bounding box center [49, 161] width 27 height 11
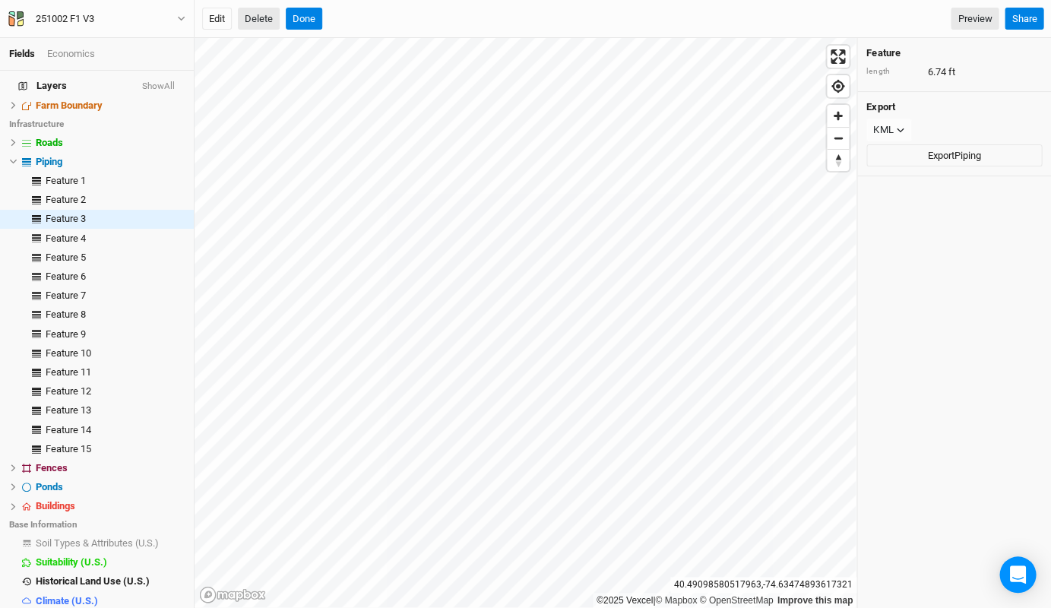
click at [264, 22] on button "Delete" at bounding box center [259, 19] width 42 height 23
click at [476, 29] on button "Confirm" at bounding box center [460, 19] width 47 height 23
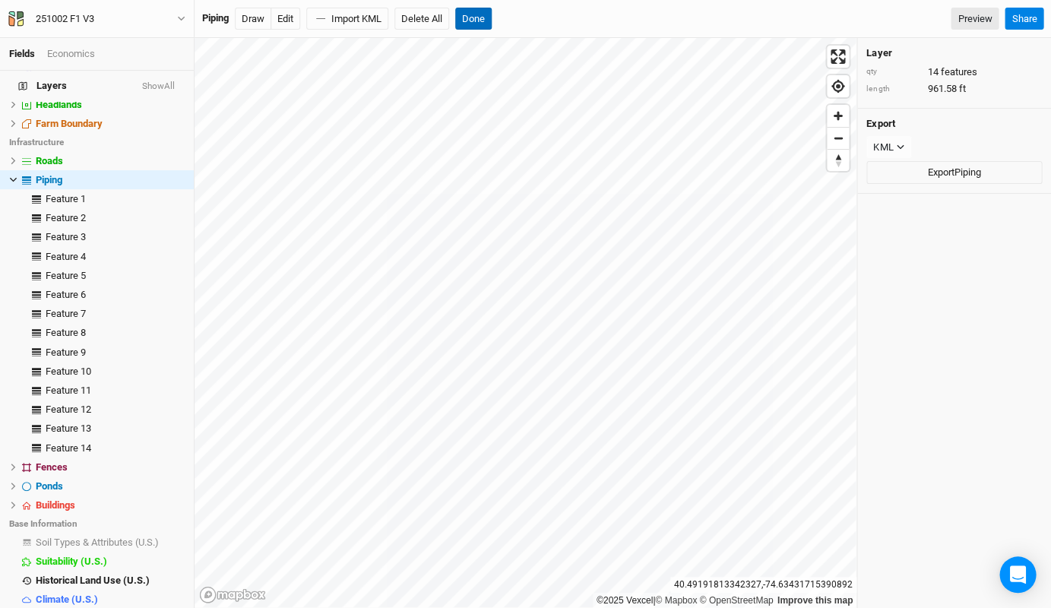
click at [470, 21] on button "Done" at bounding box center [473, 19] width 36 height 23
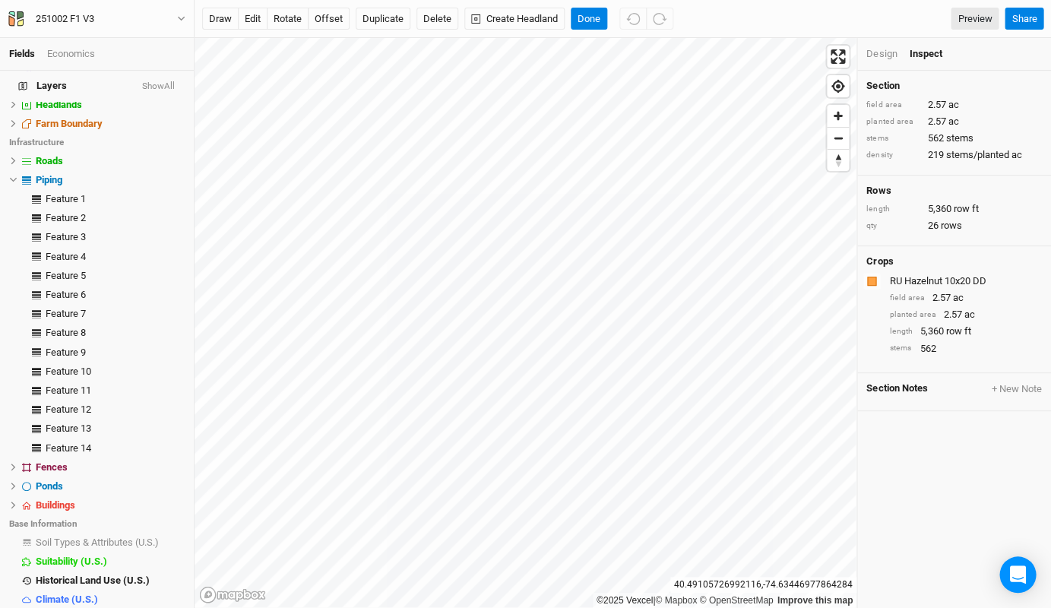
scroll to position [0, 0]
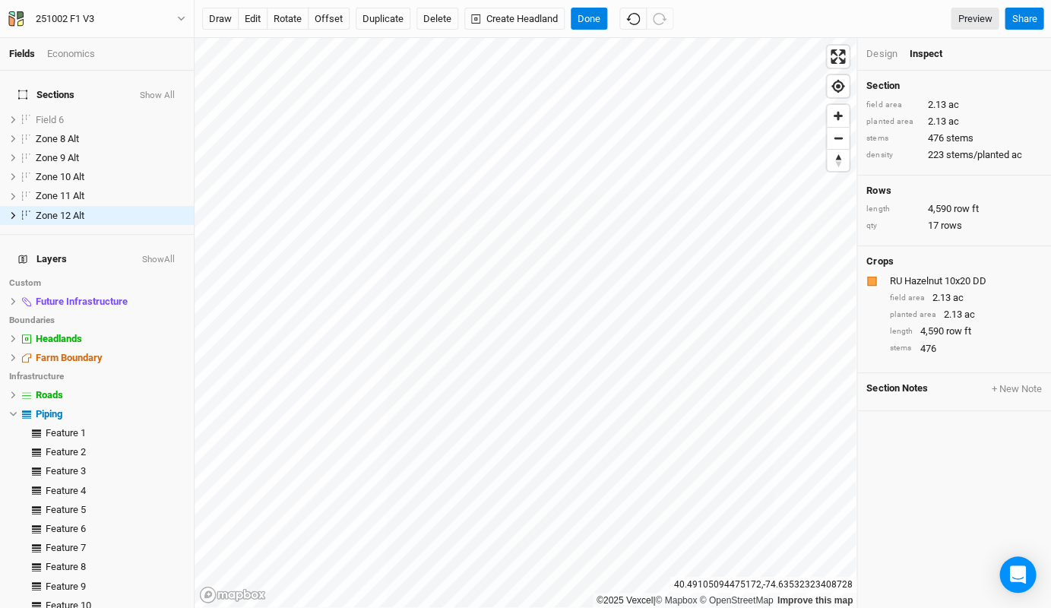
click at [590, 2] on div "draw edit rotate offset Duplicate Delete Create Headland Done Preview Share" at bounding box center [623, 19] width 856 height 38
click at [585, 16] on button "Done" at bounding box center [589, 19] width 36 height 23
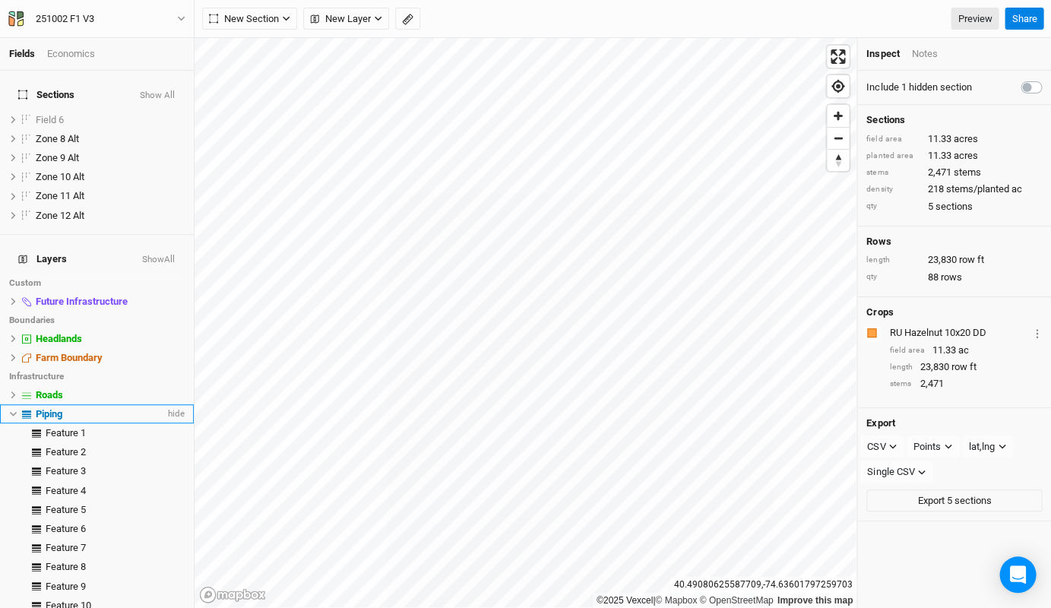
click at [67, 408] on div "Piping" at bounding box center [100, 414] width 129 height 12
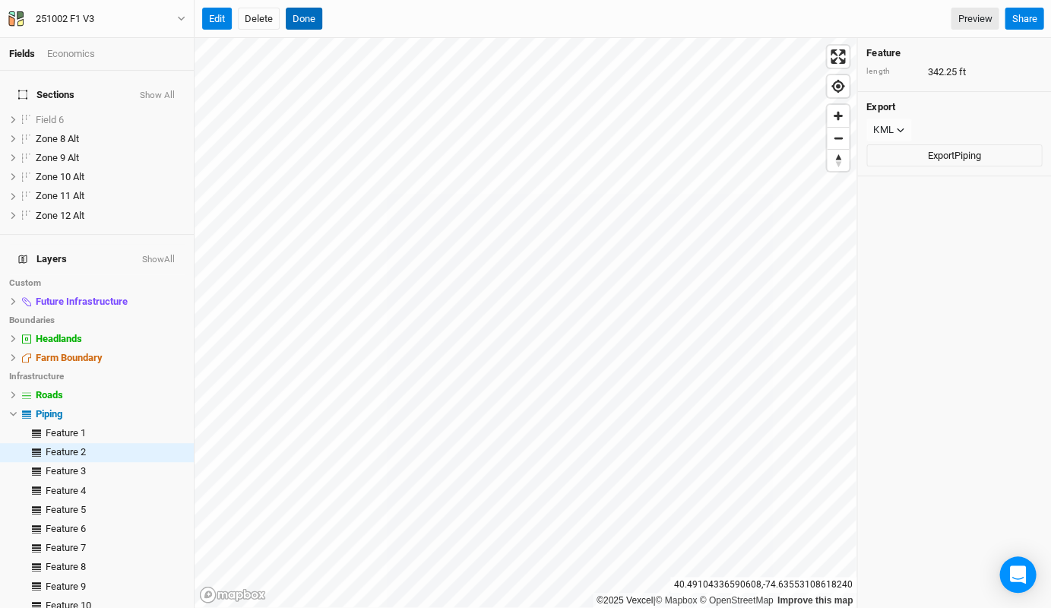
click at [310, 15] on button "Done" at bounding box center [304, 19] width 36 height 23
click at [260, 18] on button "Delete" at bounding box center [259, 19] width 42 height 23
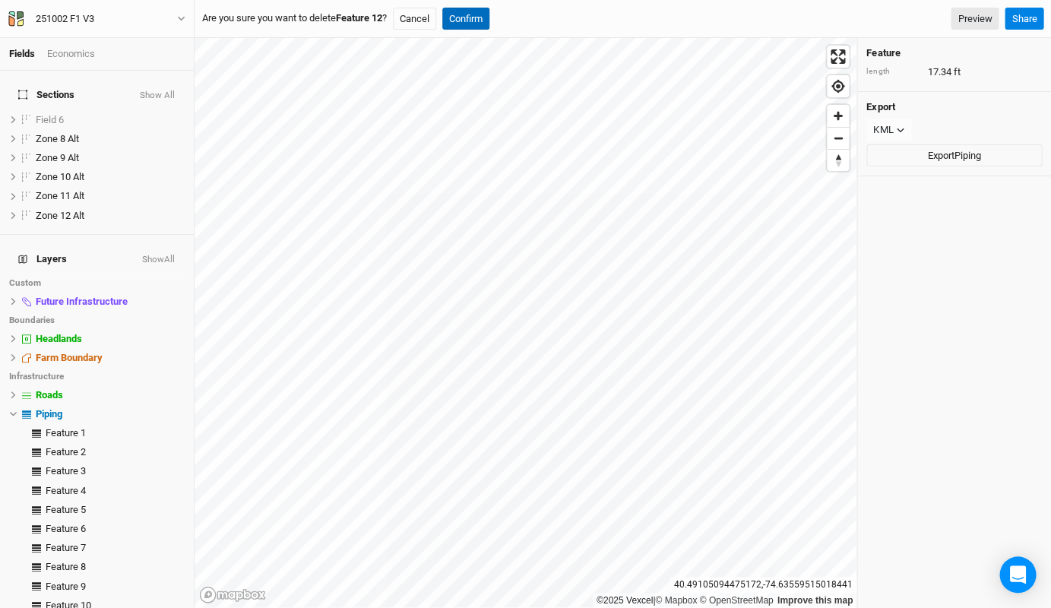
click at [468, 16] on button "Confirm" at bounding box center [465, 19] width 47 height 23
click at [264, 15] on button "Delete" at bounding box center [259, 19] width 42 height 23
click at [480, 17] on button "Confirm" at bounding box center [465, 19] width 47 height 23
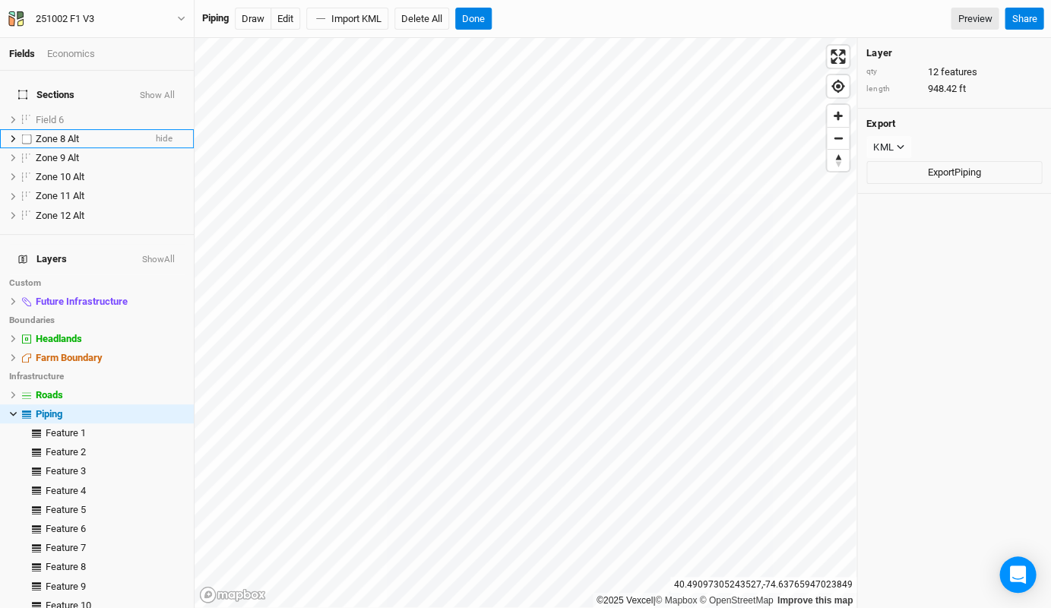
click at [92, 133] on div "Zone 8 Alt" at bounding box center [90, 139] width 108 height 12
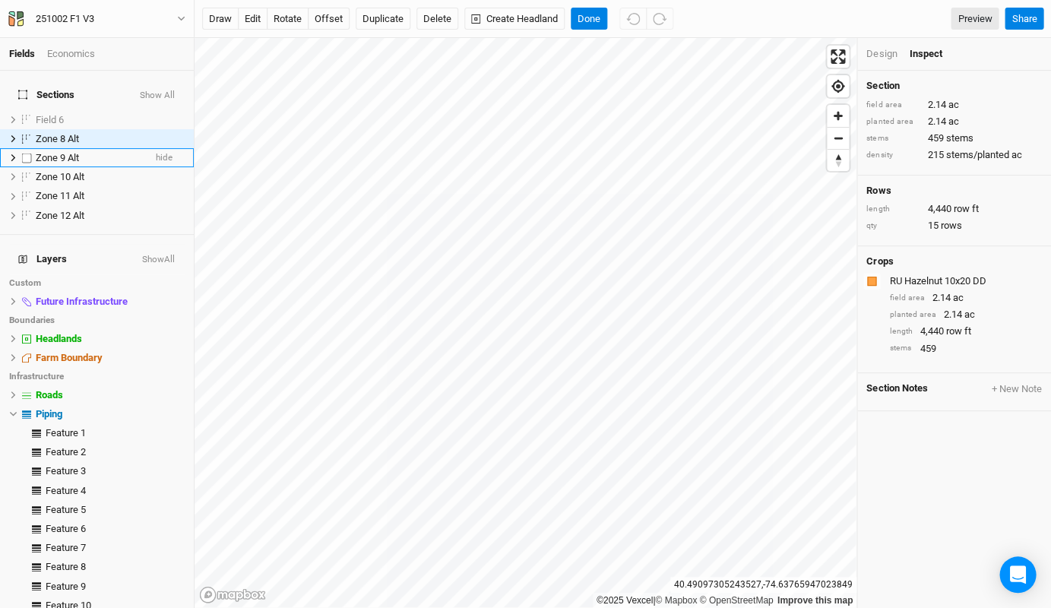
click at [88, 152] on div "Zone 9 Alt" at bounding box center [90, 158] width 108 height 12
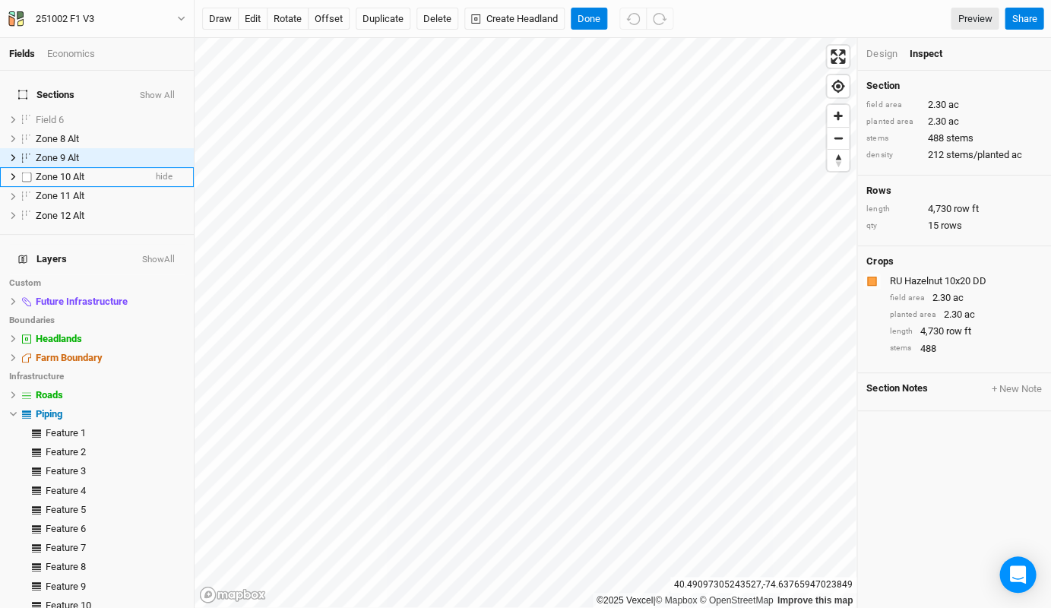
click at [88, 171] on div "Zone 10 Alt" at bounding box center [90, 177] width 108 height 12
click at [90, 190] on div "Zone 11 Alt" at bounding box center [90, 196] width 108 height 12
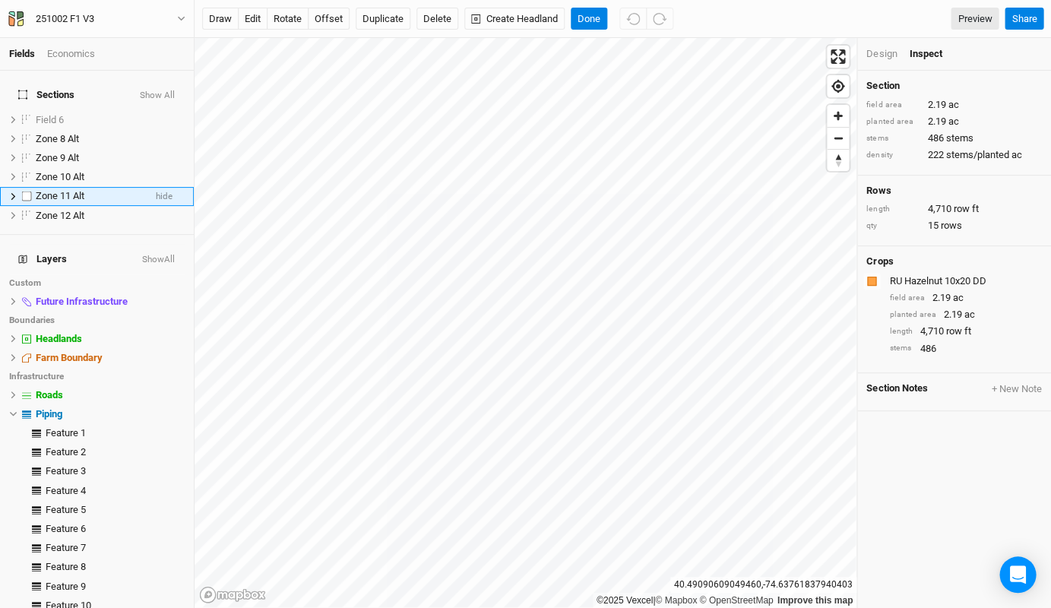
click at [71, 190] on span "Zone 11 Alt" at bounding box center [60, 195] width 49 height 11
click at [68, 189] on input "Zone 11 Alt" at bounding box center [85, 196] width 103 height 14
type input "Zone 10 Alt"
click at [84, 210] on span "Zone 12 Alt" at bounding box center [60, 215] width 49 height 11
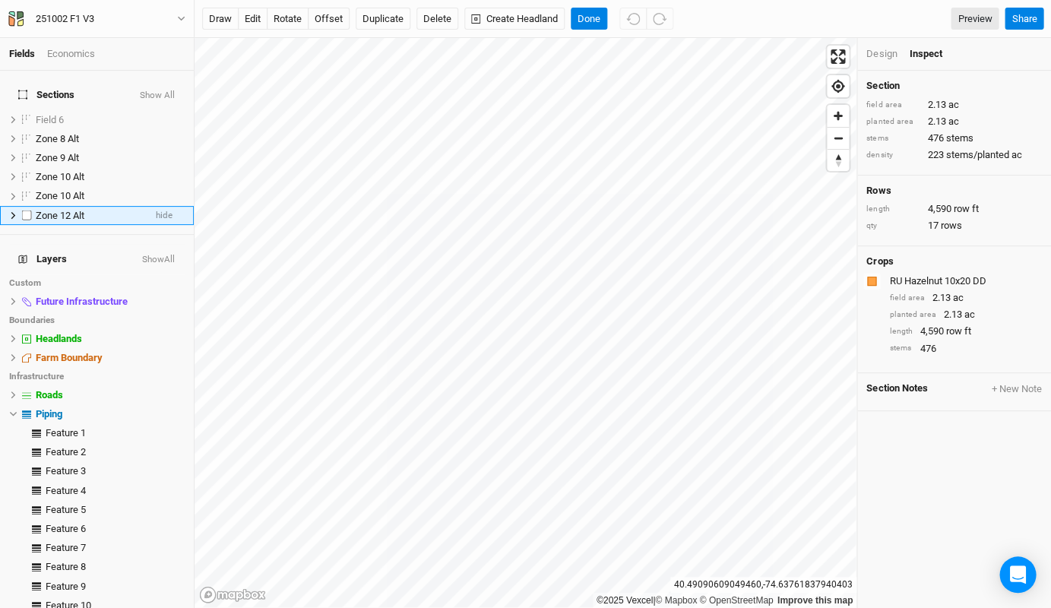
click at [69, 210] on span "Zone 12 Alt" at bounding box center [60, 215] width 49 height 11
click at [70, 209] on input "Zone 12 Alt" at bounding box center [85, 216] width 103 height 14
type input "Zone 11 Alt"
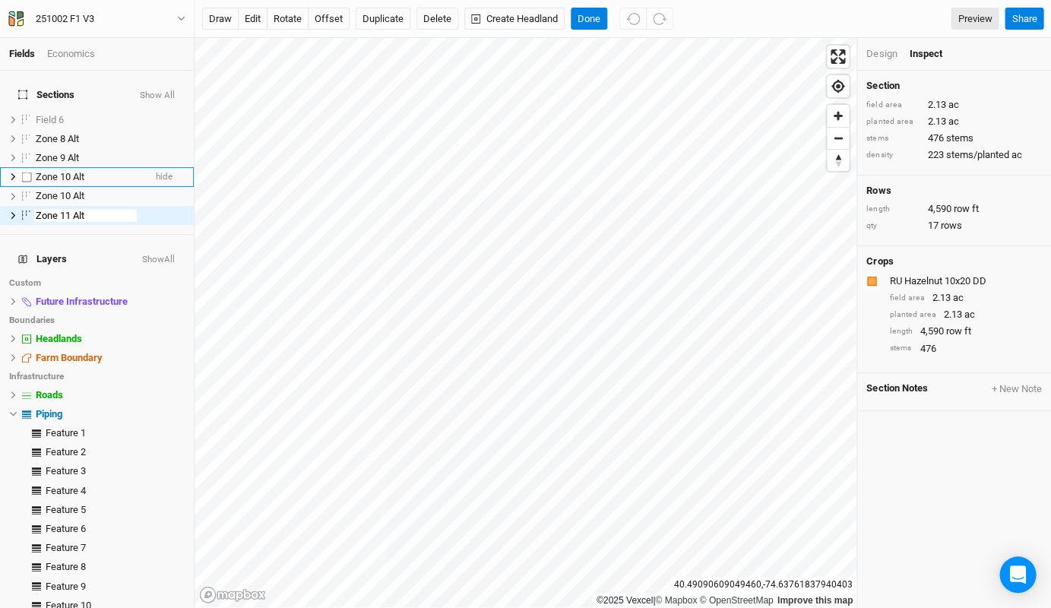
click at [84, 171] on span "Zone 10 Alt" at bounding box center [60, 176] width 49 height 11
click at [70, 171] on span "Zone 10 Alt" at bounding box center [60, 176] width 49 height 11
click at [70, 170] on input "Zone 10 Alt" at bounding box center [85, 177] width 103 height 14
type input "Zone 12 Alt"
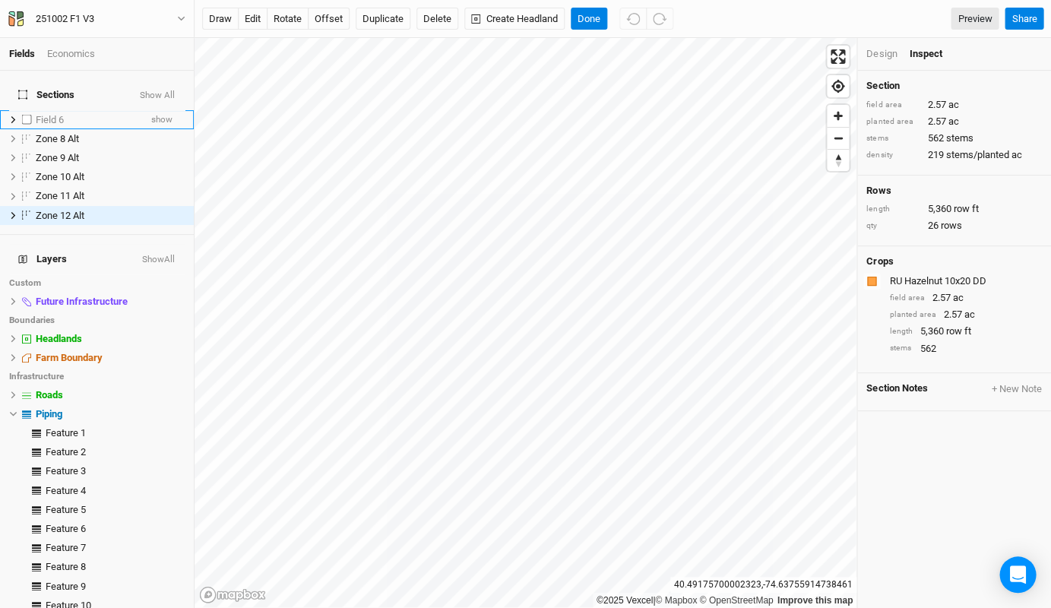
click at [30, 110] on label at bounding box center [26, 119] width 19 height 19
click at [30, 115] on input "checkbox" at bounding box center [27, 120] width 10 height 10
checkbox input "true"
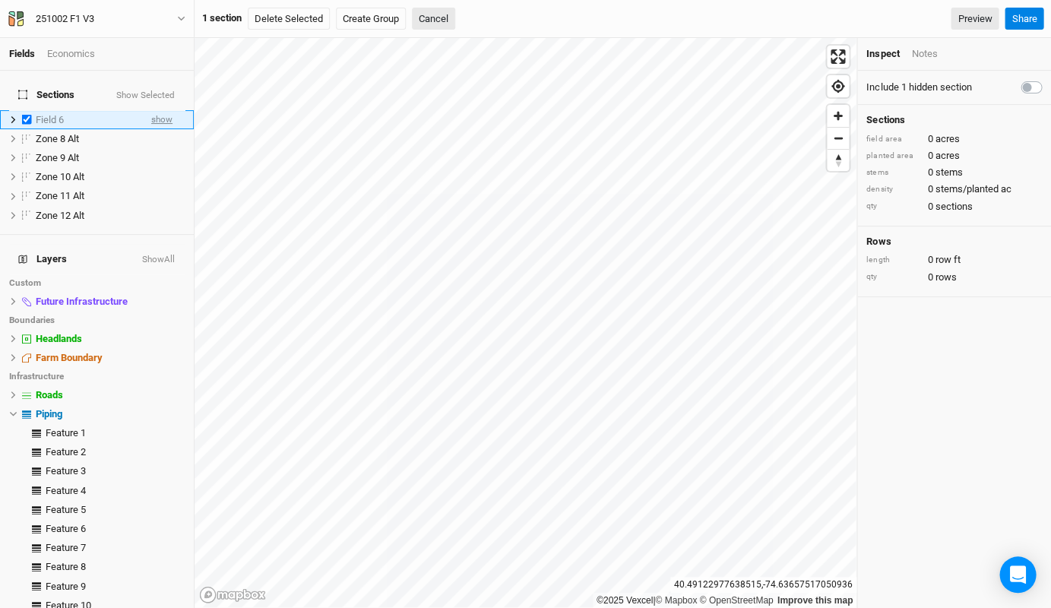
click at [168, 110] on span "show" at bounding box center [161, 119] width 21 height 19
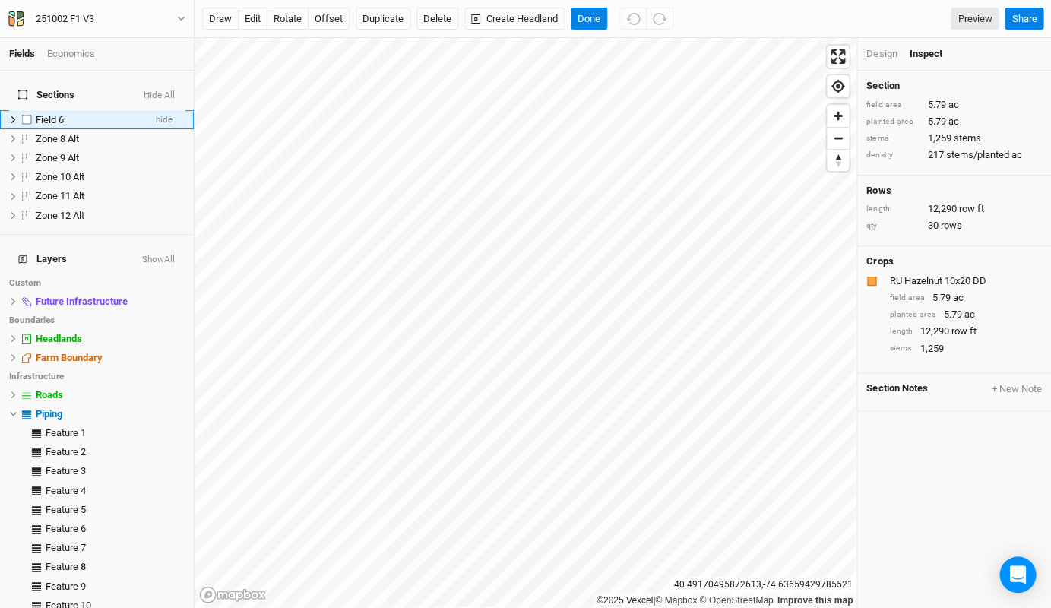
click at [128, 114] on div "Field 6" at bounding box center [90, 120] width 108 height 12
click at [590, 21] on button "Done" at bounding box center [589, 19] width 36 height 23
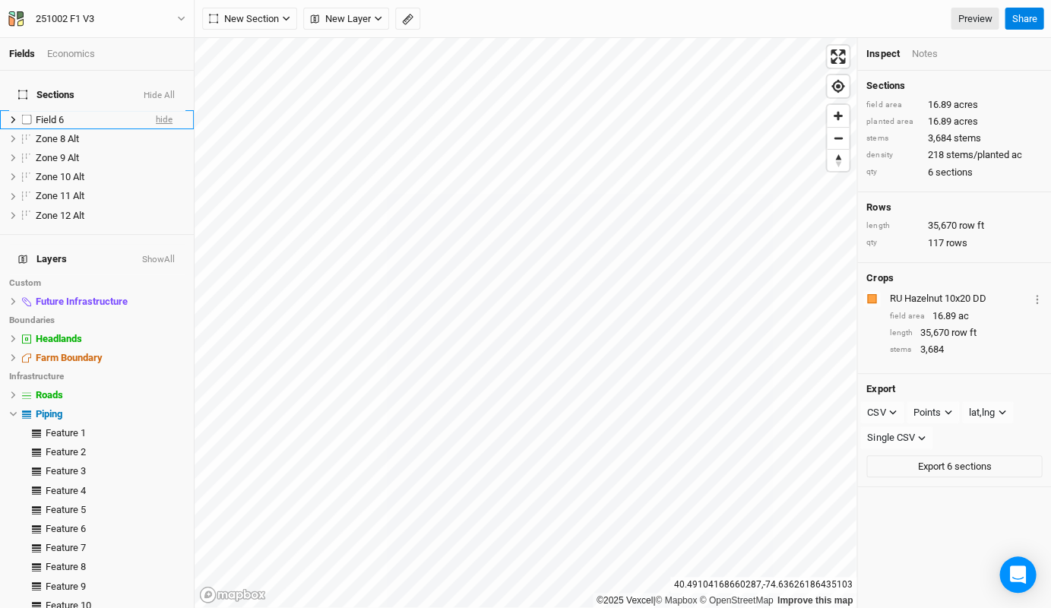
click at [157, 110] on span "hide" at bounding box center [164, 119] width 17 height 19
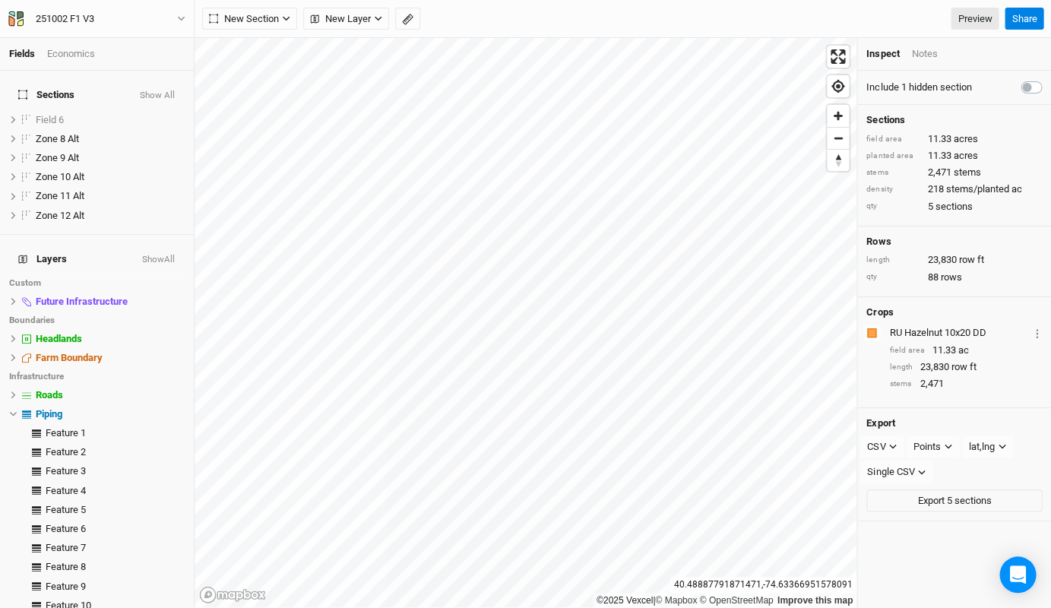
click at [671, 606] on div "©2025 Vexcel | © Mapbox © OpenStreetMap Improve this map" at bounding box center [526, 323] width 662 height 570
click at [27, 129] on label at bounding box center [26, 138] width 19 height 19
click at [27, 134] on input "checkbox" at bounding box center [27, 139] width 10 height 10
checkbox input "true"
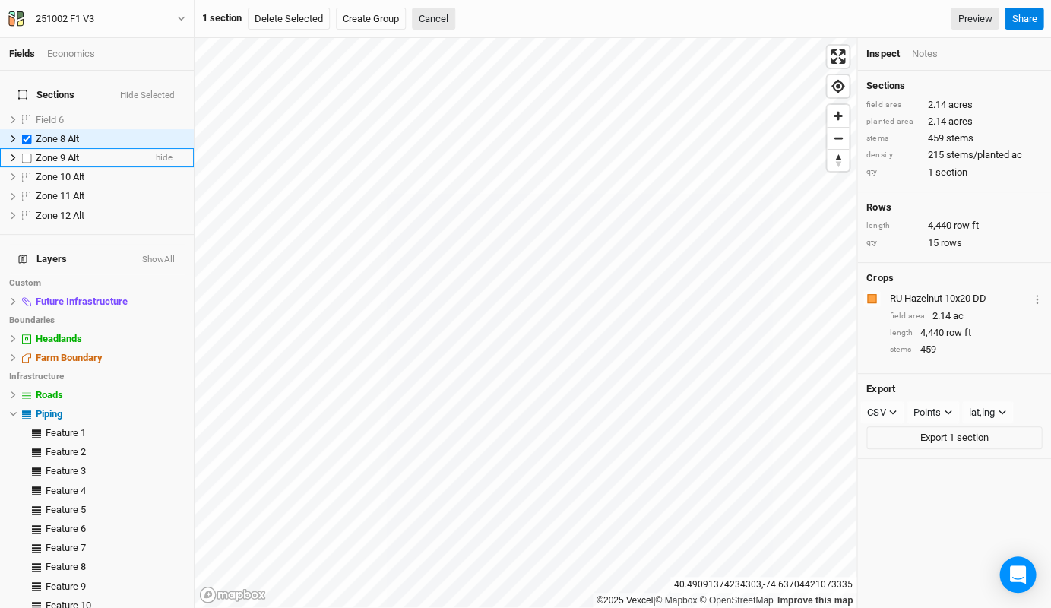
click at [27, 148] on label at bounding box center [26, 157] width 19 height 19
click at [27, 153] on input "checkbox" at bounding box center [27, 158] width 10 height 10
checkbox input "true"
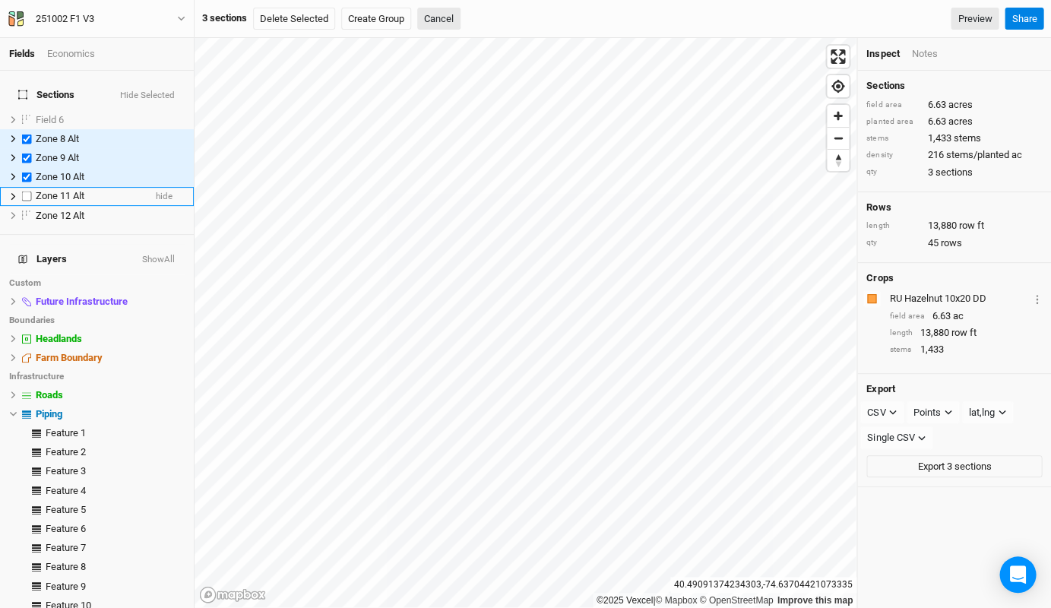
click at [25, 187] on label at bounding box center [26, 196] width 19 height 19
click at [25, 191] on input "checkbox" at bounding box center [27, 196] width 10 height 10
checkbox input "true"
click at [24, 206] on label at bounding box center [26, 215] width 19 height 19
click at [24, 210] on input "checkbox" at bounding box center [27, 215] width 10 height 10
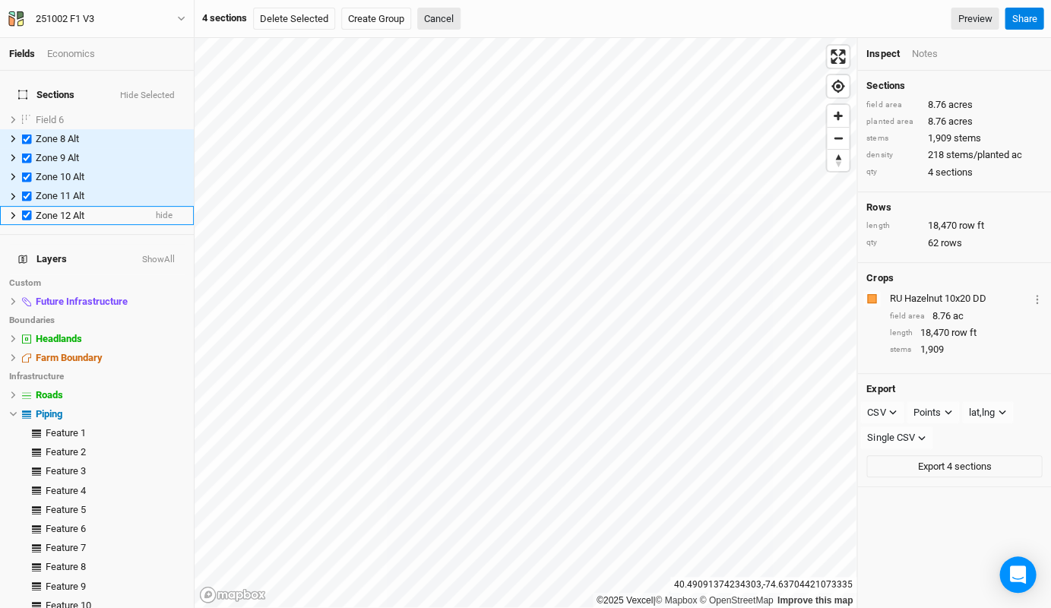
checkbox input "true"
click at [49, 408] on span "Piping" at bounding box center [49, 413] width 27 height 11
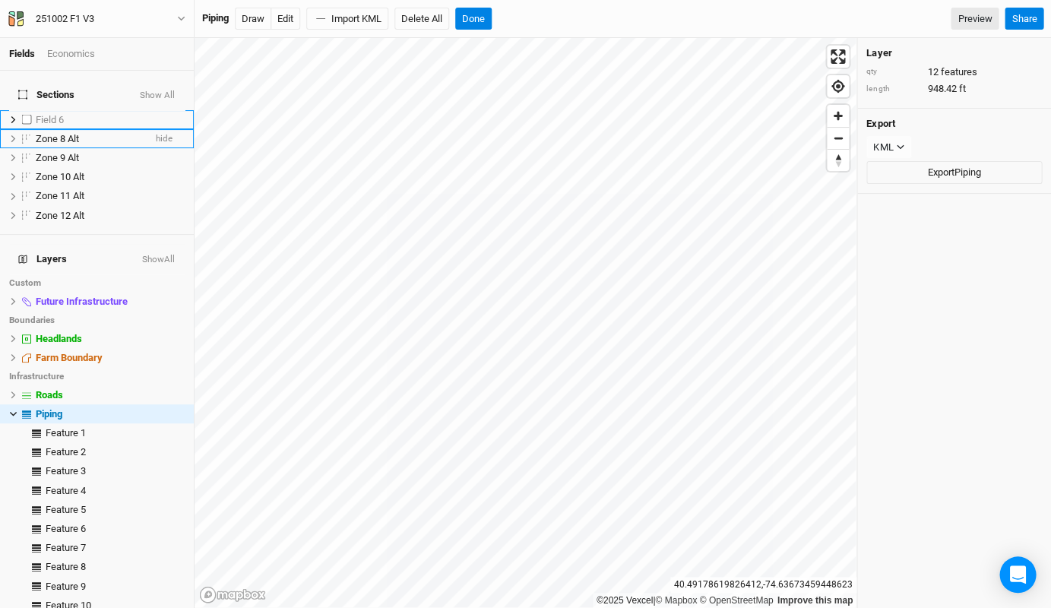
click at [74, 133] on span "Zone 8 Alt" at bounding box center [57, 138] width 43 height 11
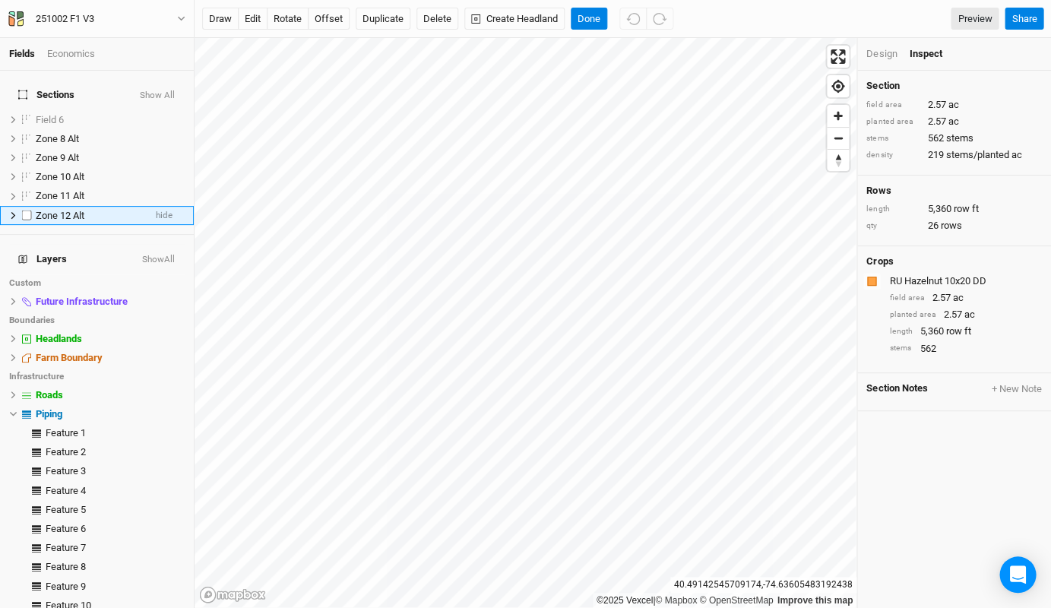
click at [102, 210] on div "Zone 12 Alt" at bounding box center [90, 216] width 108 height 12
click at [115, 210] on div "Zone 12 Alt" at bounding box center [90, 216] width 108 height 12
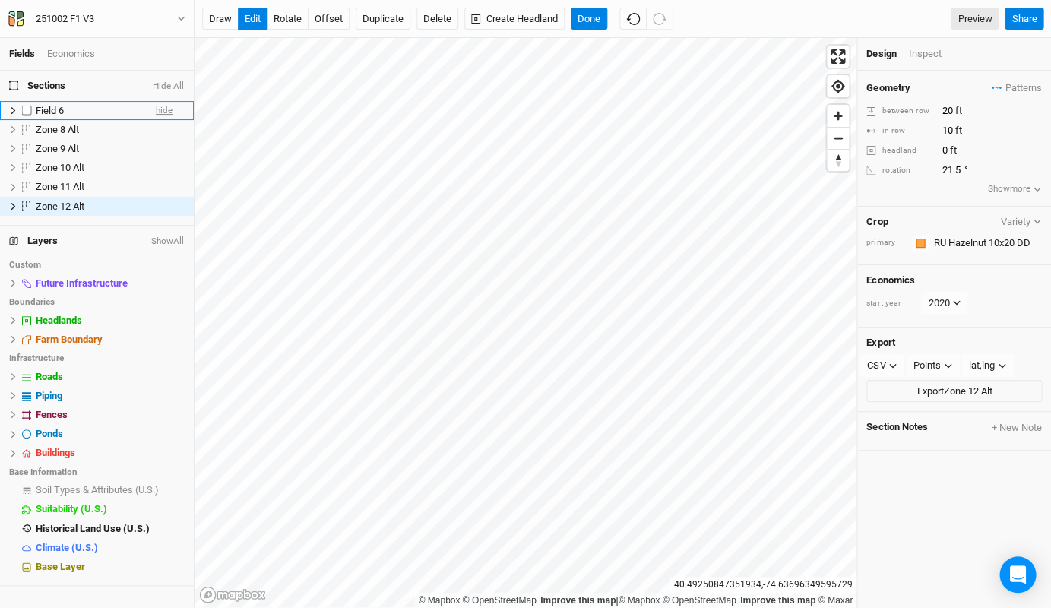
click at [157, 106] on span "hide" at bounding box center [164, 110] width 17 height 19
click at [927, 51] on div "Inspect" at bounding box center [935, 54] width 54 height 14
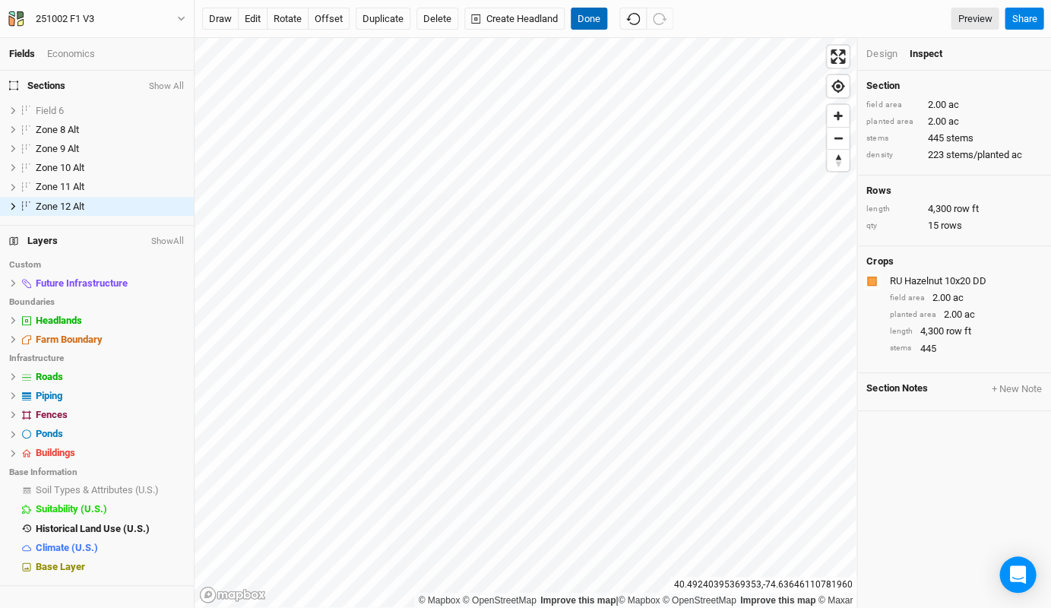
click at [590, 18] on button "Done" at bounding box center [589, 19] width 36 height 23
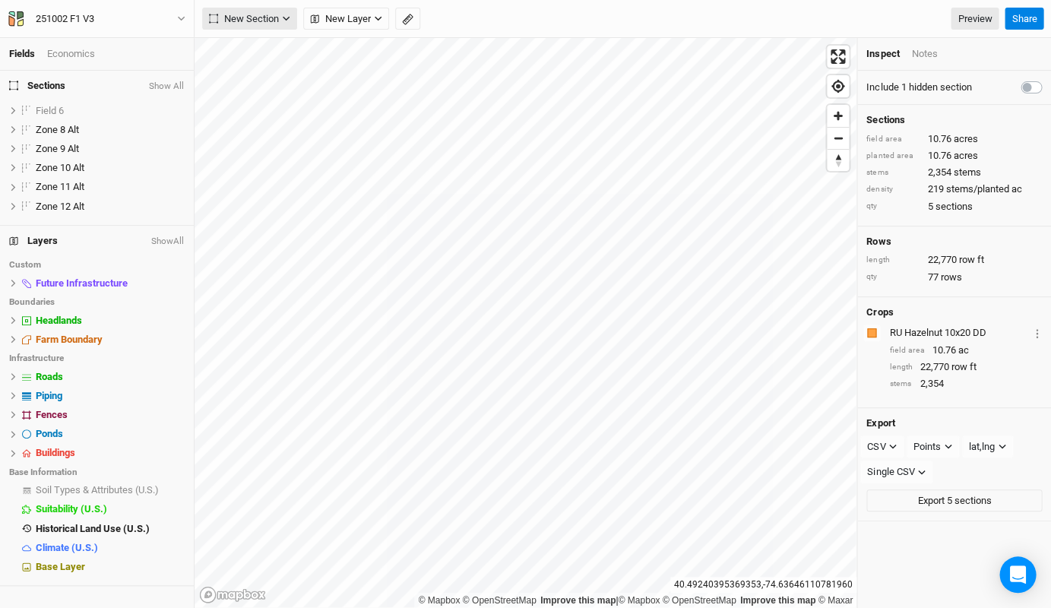
click at [239, 14] on span "New Section" at bounding box center [244, 18] width 70 height 15
click at [252, 47] on div "Grid" at bounding box center [246, 49] width 23 height 17
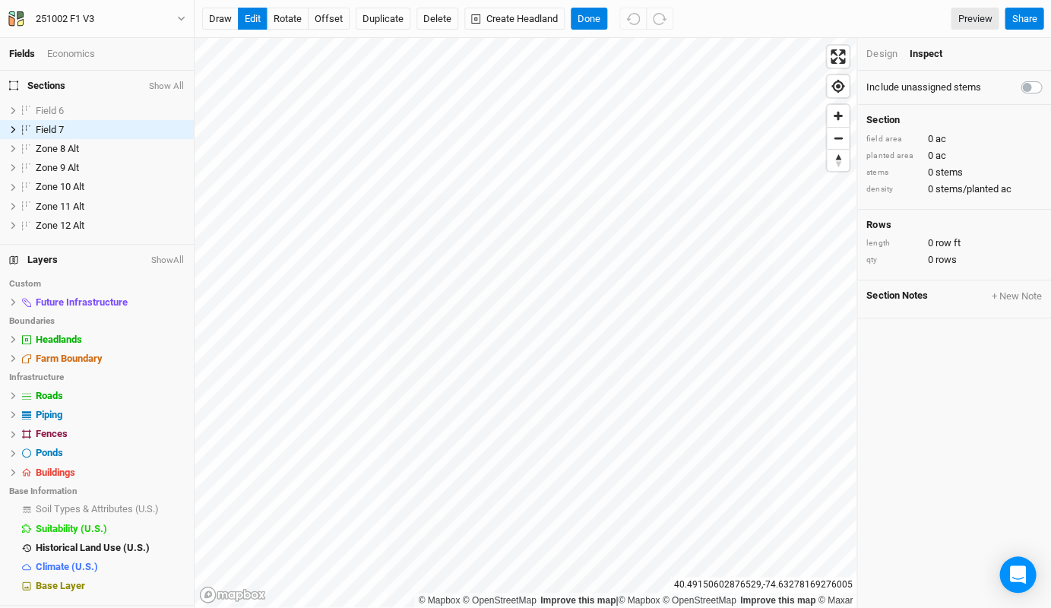
click at [875, 57] on div "Design" at bounding box center [881, 54] width 30 height 14
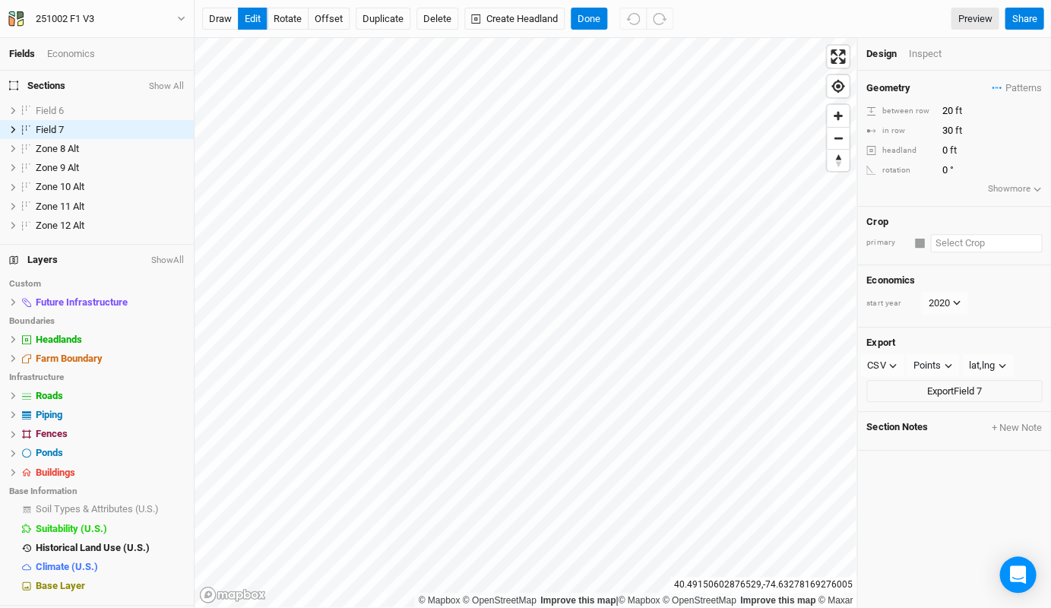
click at [954, 242] on input "text" at bounding box center [986, 243] width 112 height 18
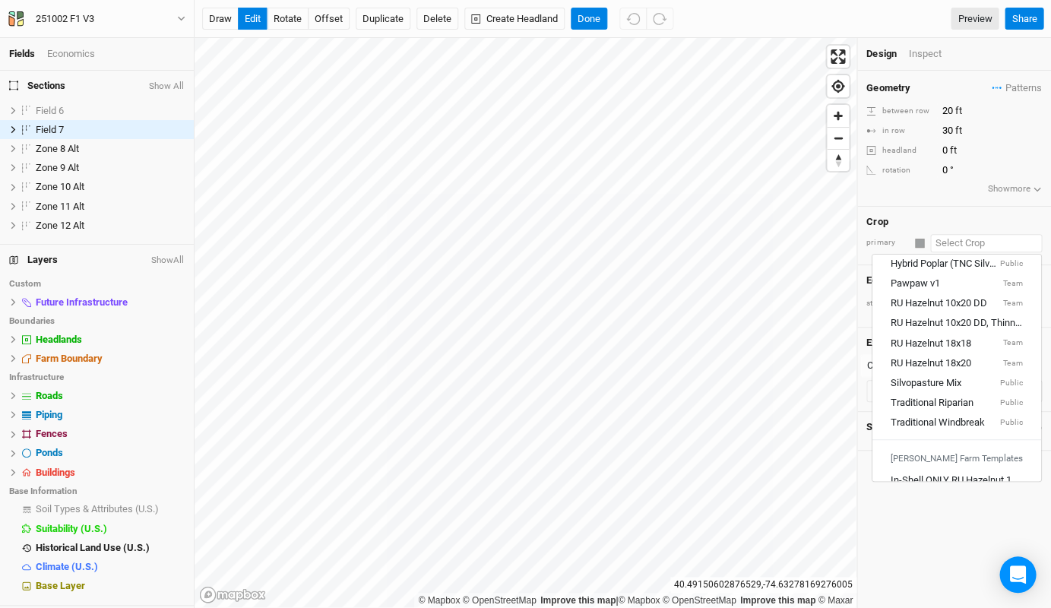
scroll to position [182, 0]
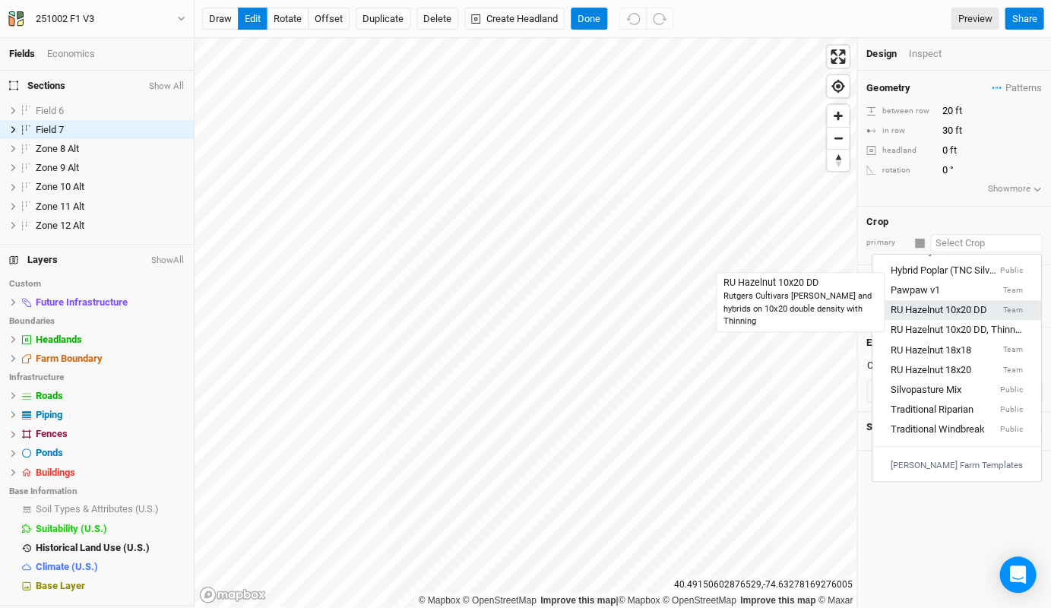
click at [971, 303] on div "RU Hazelnut 10x20 DD" at bounding box center [939, 310] width 96 height 14
type input "10"
type input "RU Hazelnut 10x20 DD"
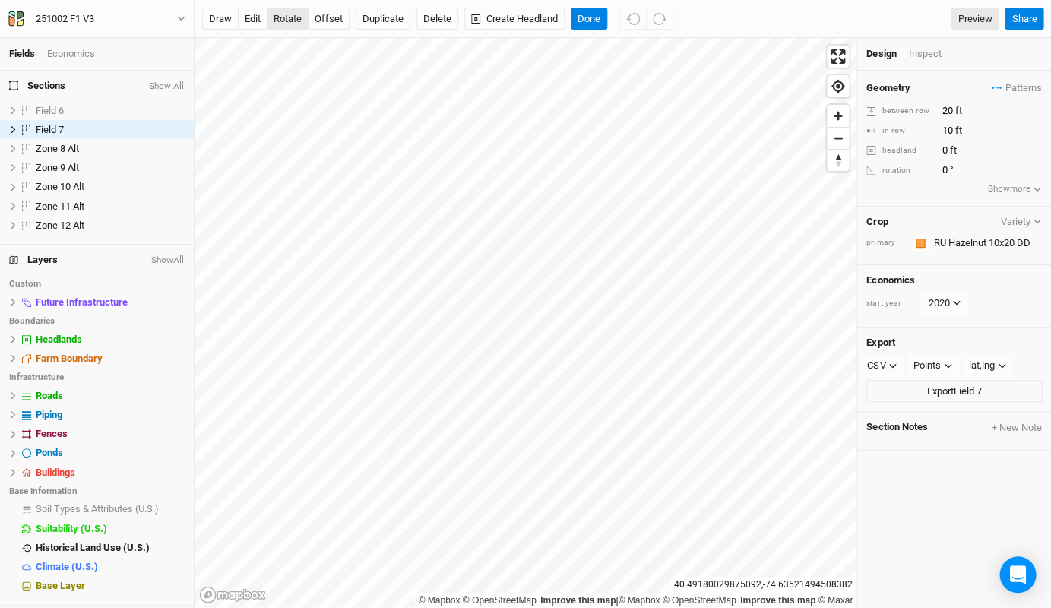
click at [287, 17] on button "rotate" at bounding box center [288, 19] width 42 height 23
type input "21.5"
click at [590, 18] on button "Done" at bounding box center [589, 19] width 36 height 23
click at [922, 50] on div "Inspect" at bounding box center [935, 54] width 54 height 14
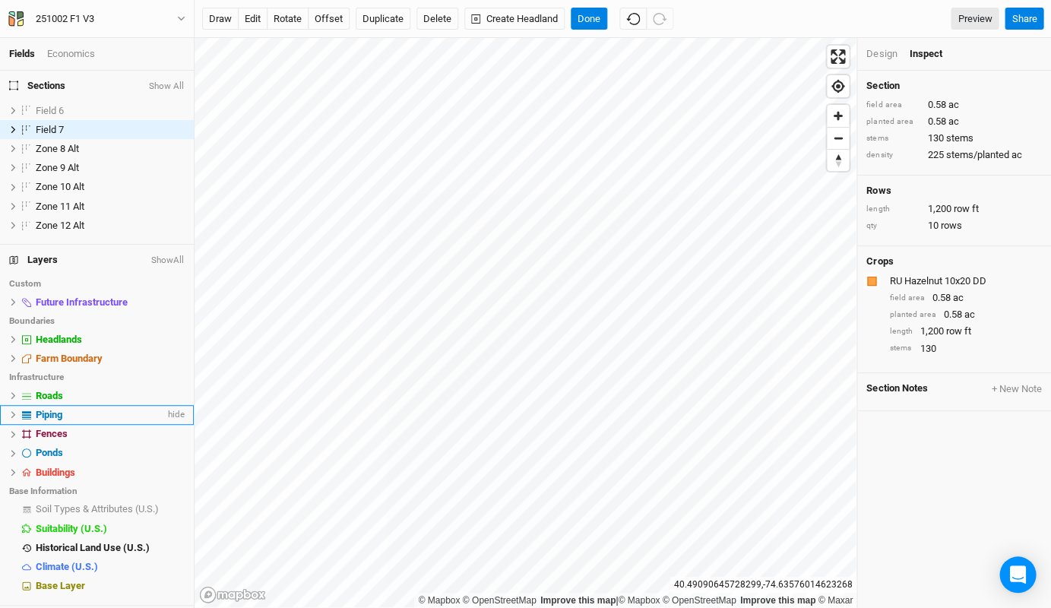
click at [83, 409] on div "Piping" at bounding box center [100, 415] width 129 height 12
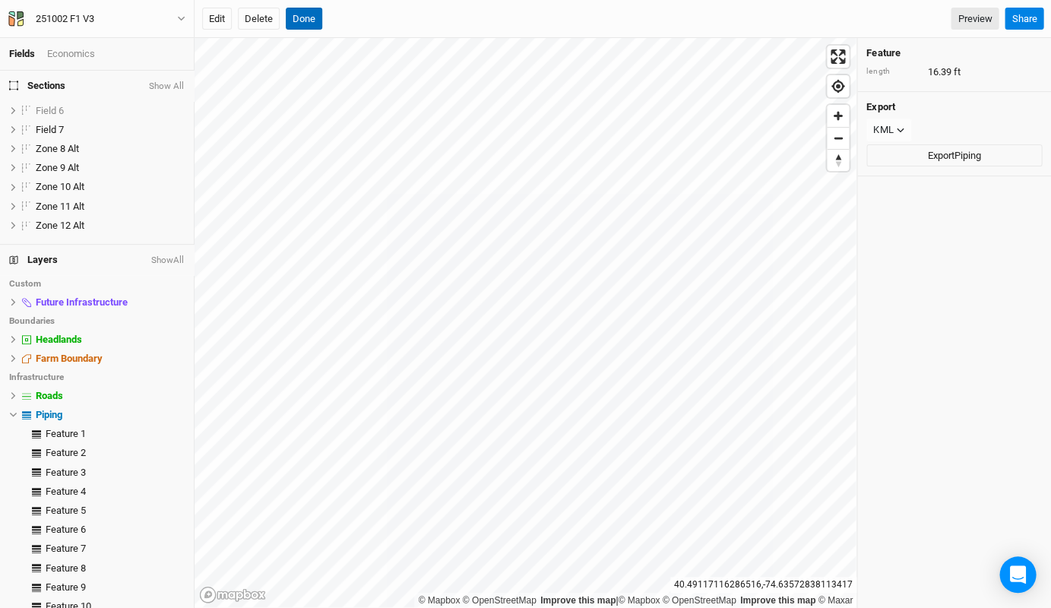
click at [309, 24] on button "Done" at bounding box center [304, 19] width 36 height 23
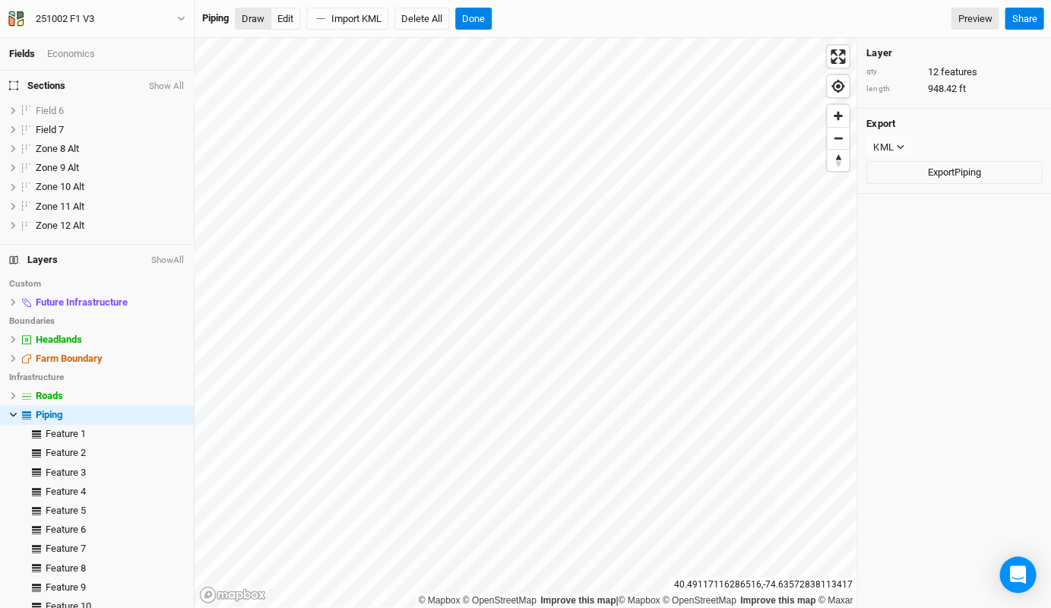
click at [245, 16] on button "Draw" at bounding box center [253, 19] width 36 height 23
click at [479, 21] on button "Done" at bounding box center [473, 19] width 36 height 23
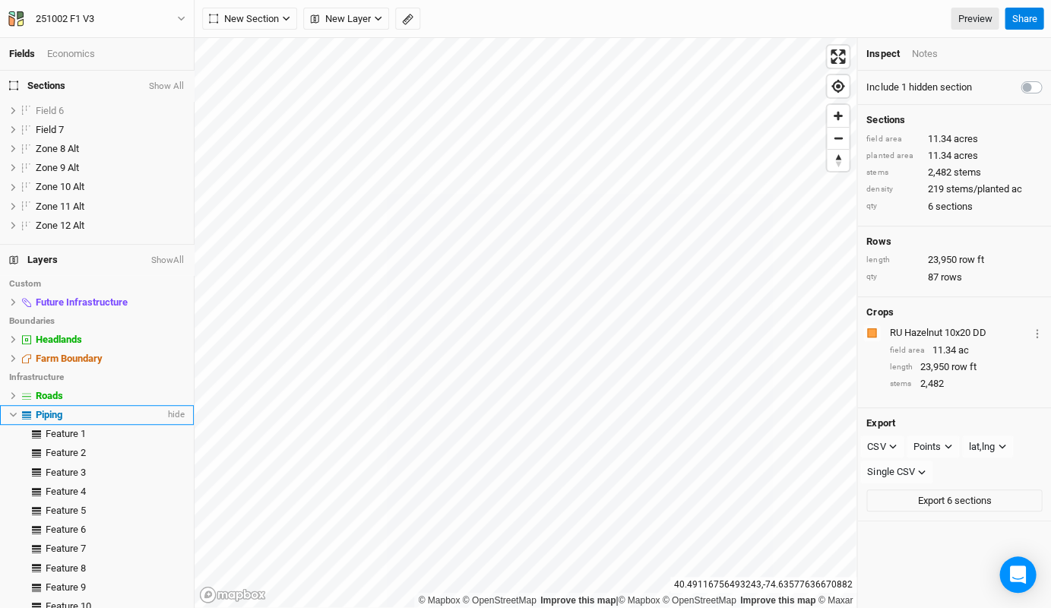
click at [68, 412] on div "Piping" at bounding box center [100, 415] width 129 height 12
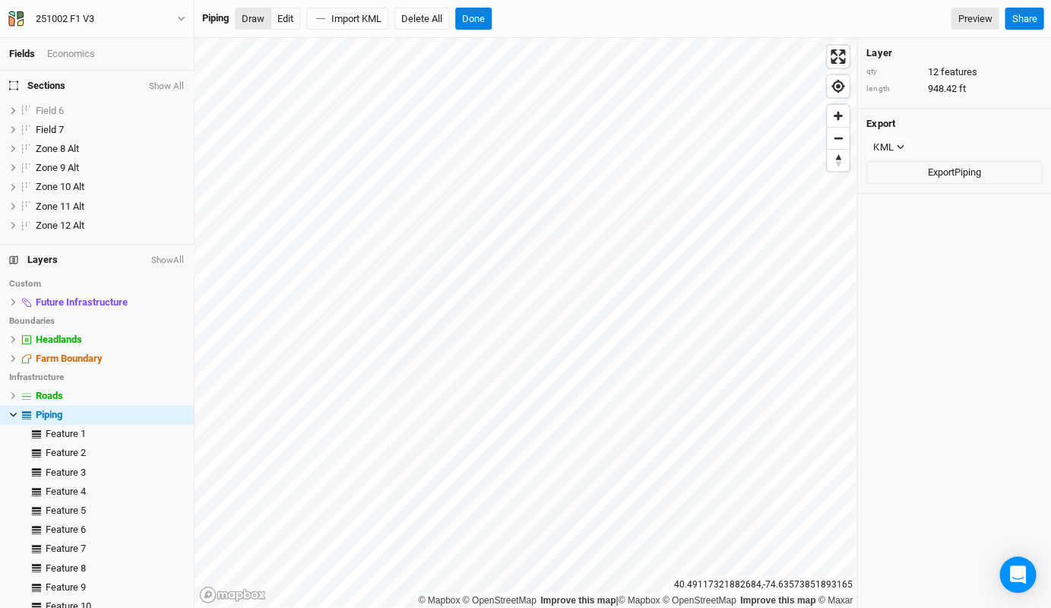
click at [251, 25] on button "Draw" at bounding box center [253, 19] width 36 height 23
click at [477, 24] on button "Done" at bounding box center [473, 19] width 36 height 23
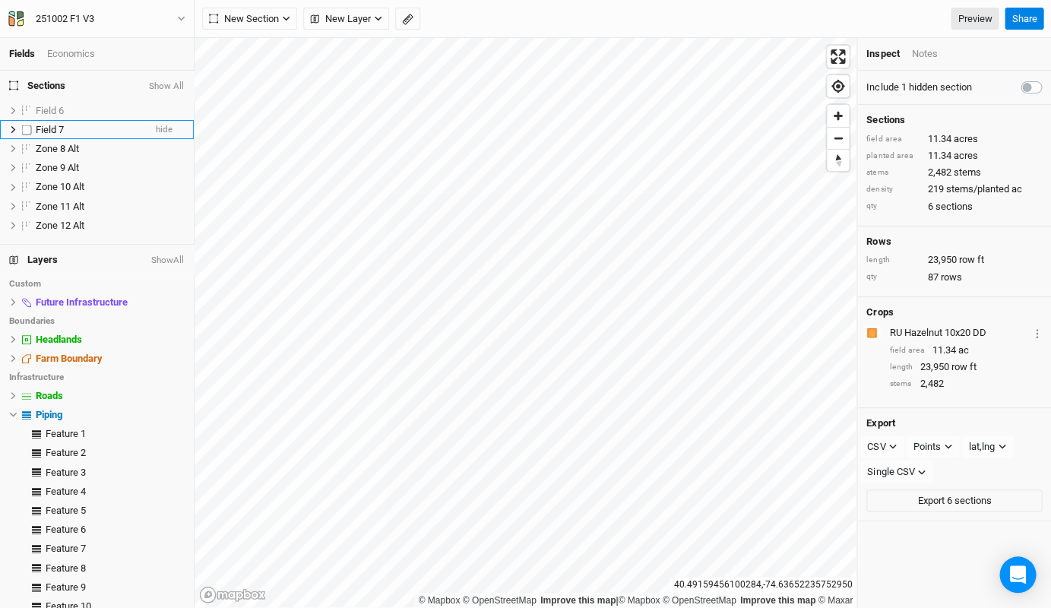
click at [73, 128] on div "Field 7" at bounding box center [90, 130] width 108 height 12
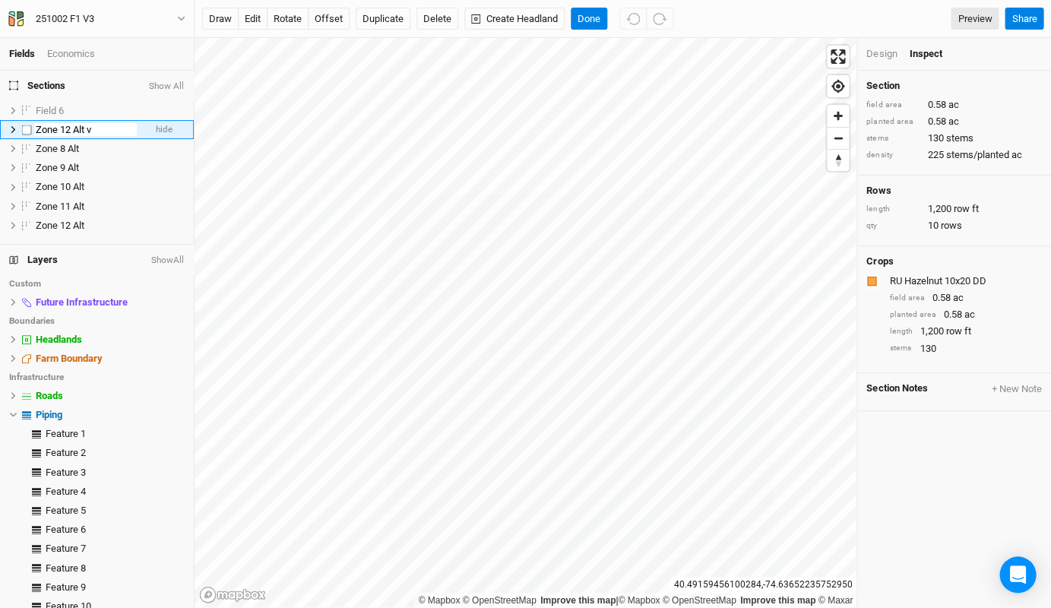
type input "Zone 12 Alt v2"
click at [72, 224] on ul "Field 6 show Zone 12 Alt v2 hide Zone 8 Alt hide Zone 9 Alt hide Zone 10 Alt hi…" at bounding box center [97, 168] width 194 height 134
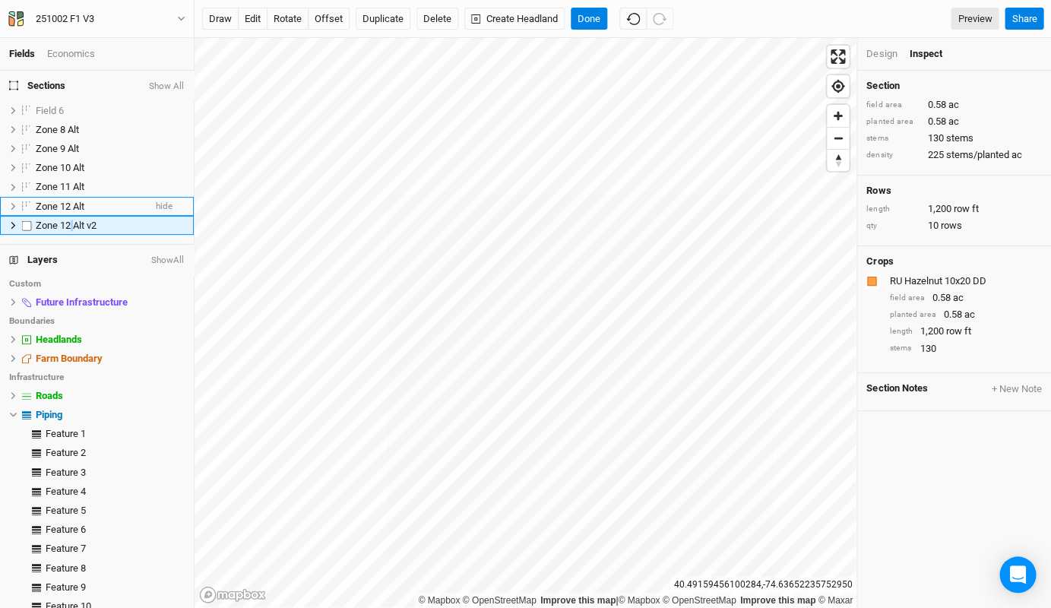
click at [72, 224] on span "Zone 12 Alt v2" at bounding box center [66, 225] width 61 height 11
click at [71, 221] on input "Zone 12 Alt v2" at bounding box center [85, 226] width 103 height 14
type input "Zone 13 Alt v2"
click at [97, 219] on input "Zone 13 Alt v2" at bounding box center [85, 226] width 103 height 14
click at [71, 220] on span "Zone 13 Alt v2" at bounding box center [66, 225] width 61 height 11
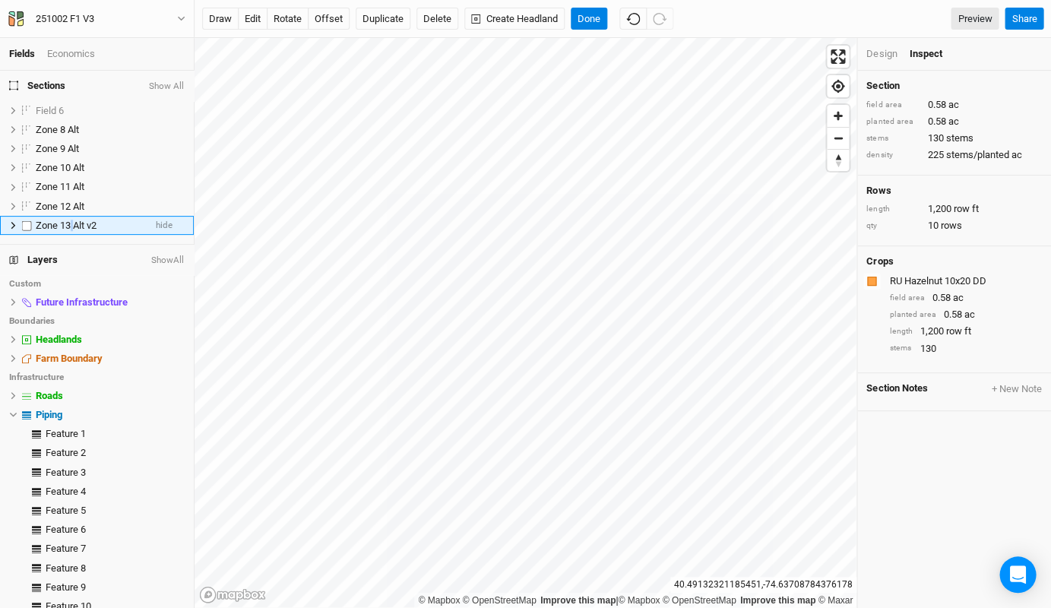
click at [71, 220] on span "Zone 13 Alt v2" at bounding box center [66, 225] width 61 height 11
click at [72, 222] on input "Zone 13 Alt v2" at bounding box center [85, 226] width 103 height 14
click at [68, 221] on input "Zone 13 Alt v2" at bounding box center [85, 226] width 103 height 14
type input "Zone 12 Alt v2"
click at [64, 208] on span "Zone 12 Alt" at bounding box center [60, 206] width 49 height 11
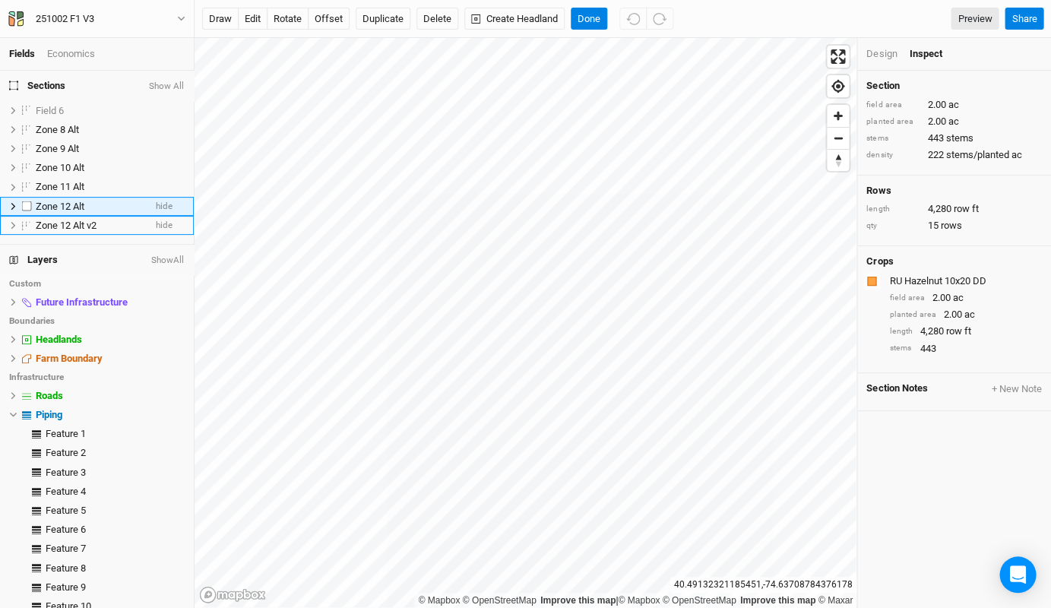
click at [67, 206] on span "Zone 12 Alt" at bounding box center [60, 206] width 49 height 11
click at [70, 201] on input "Zone 12 Alt" at bounding box center [85, 207] width 103 height 14
click at [100, 201] on input "Zone 13 Alt" at bounding box center [85, 207] width 103 height 14
type input "Zone 13 Alt v2"
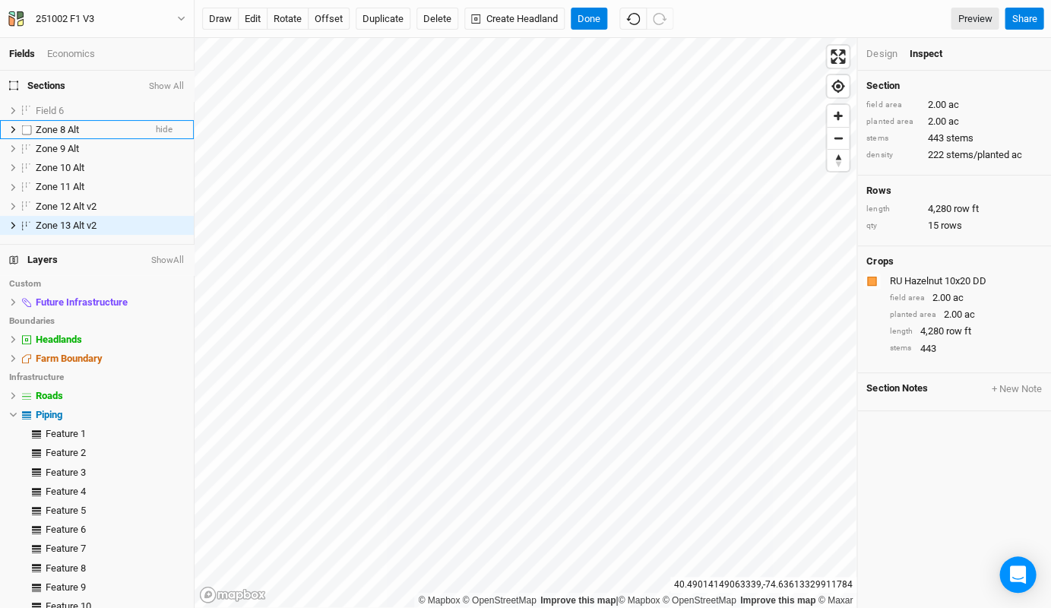
click at [24, 126] on label at bounding box center [26, 129] width 19 height 19
click at [24, 126] on input "checkbox" at bounding box center [27, 130] width 10 height 10
checkbox input "true"
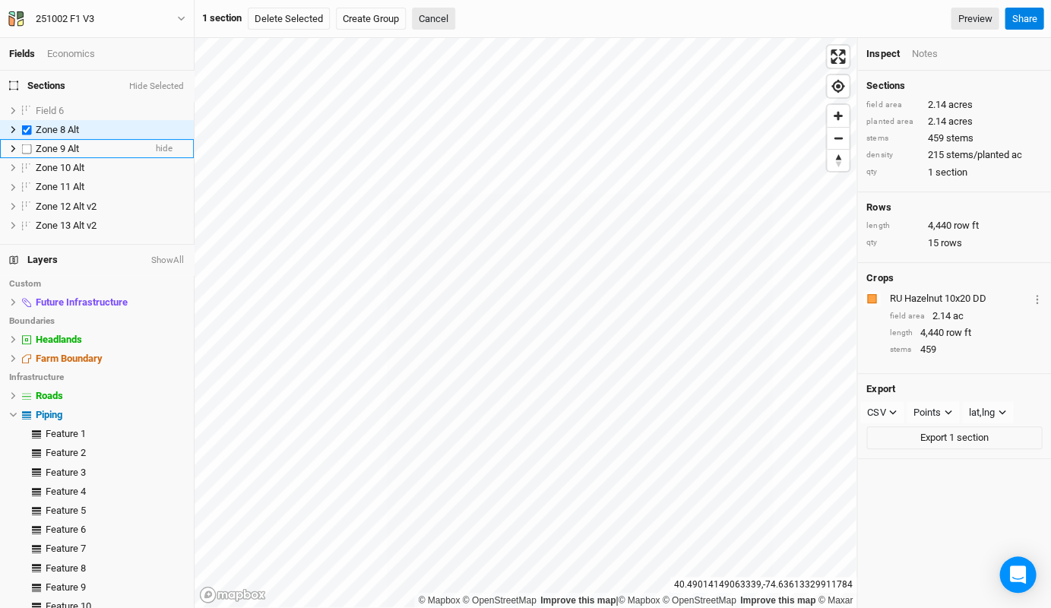
click at [24, 148] on label at bounding box center [26, 148] width 19 height 19
click at [24, 148] on input "checkbox" at bounding box center [27, 149] width 10 height 10
checkbox input "true"
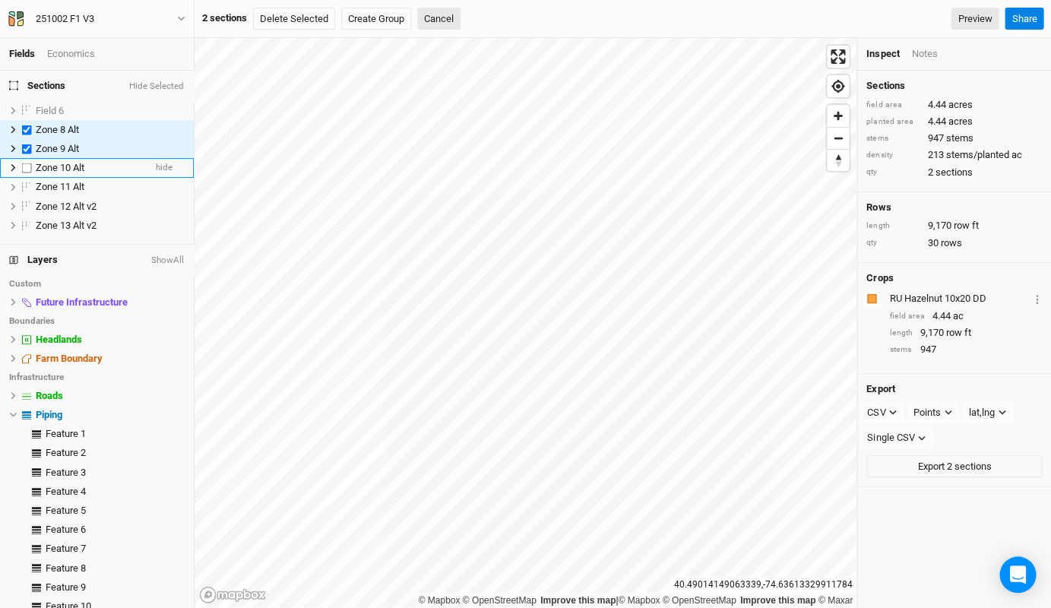
click at [27, 160] on label at bounding box center [26, 167] width 19 height 19
click at [27, 163] on input "checkbox" at bounding box center [27, 168] width 10 height 10
checkbox input "true"
click at [25, 178] on label at bounding box center [26, 187] width 19 height 19
click at [25, 182] on input "checkbox" at bounding box center [27, 187] width 10 height 10
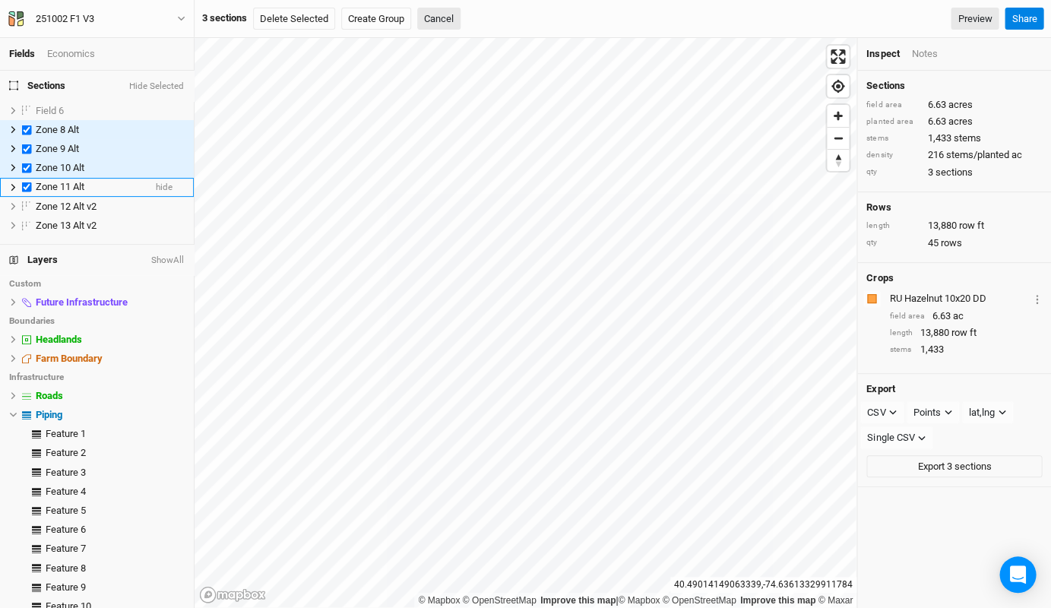
checkbox input "true"
click at [27, 204] on label at bounding box center [26, 206] width 19 height 19
click at [27, 204] on input "checkbox" at bounding box center [27, 206] width 10 height 10
checkbox input "true"
click at [27, 226] on label at bounding box center [26, 225] width 19 height 19
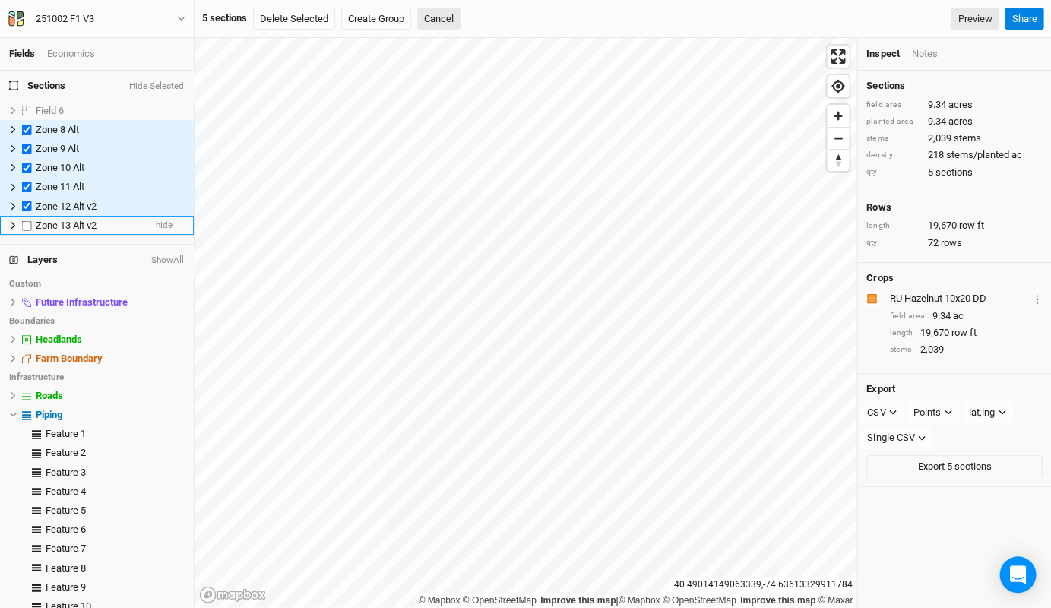
click at [27, 226] on input "checkbox" at bounding box center [27, 225] width 10 height 10
checkbox input "true"
click at [92, 409] on div "Piping" at bounding box center [100, 415] width 129 height 12
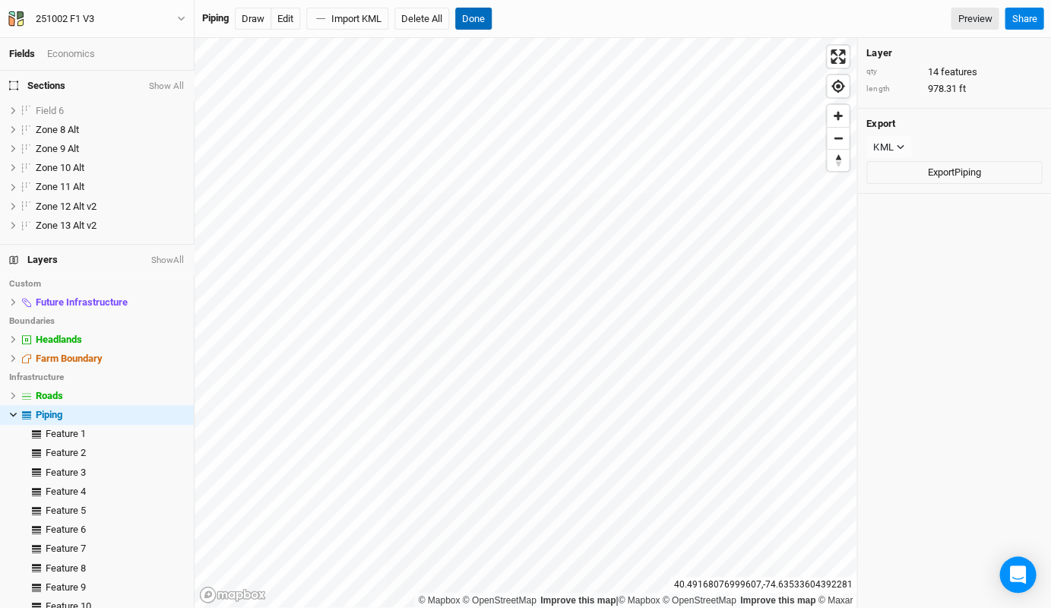
click at [478, 14] on button "Done" at bounding box center [473, 19] width 36 height 23
